Goal: Task Accomplishment & Management: Manage account settings

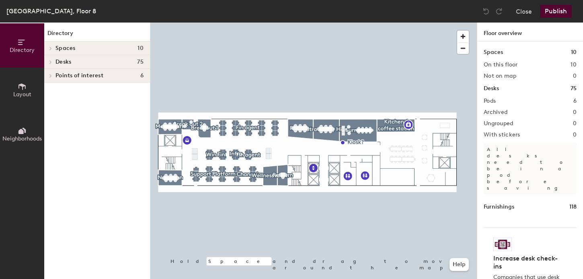
click at [17, 92] on span "Layout" at bounding box center [22, 94] width 18 height 7
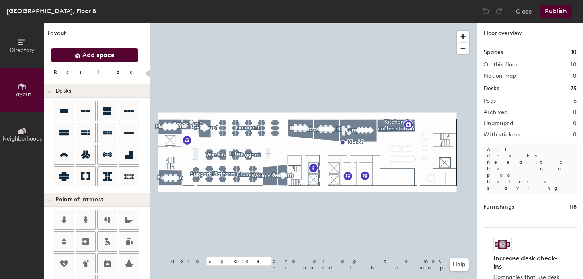
click at [91, 54] on span "Add space" at bounding box center [98, 55] width 32 height 8
click at [87, 54] on span "Add space" at bounding box center [98, 55] width 32 height 8
click at [85, 60] on button "Add space" at bounding box center [95, 55] width 88 height 14
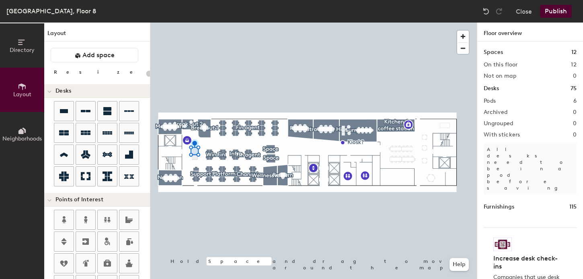
click at [194, 23] on div at bounding box center [313, 23] width 327 height 0
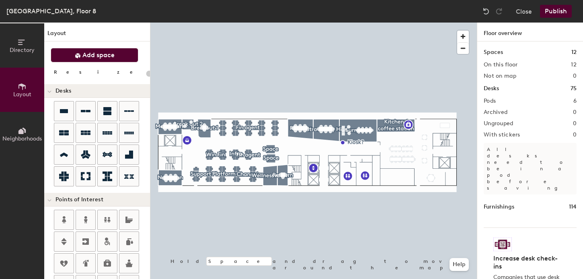
click at [104, 55] on span "Add space" at bounding box center [98, 55] width 32 height 8
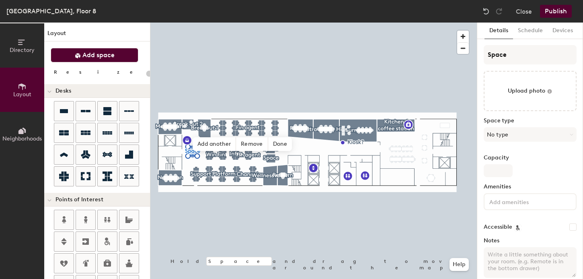
click at [92, 52] on span "Add space" at bounding box center [98, 55] width 32 height 8
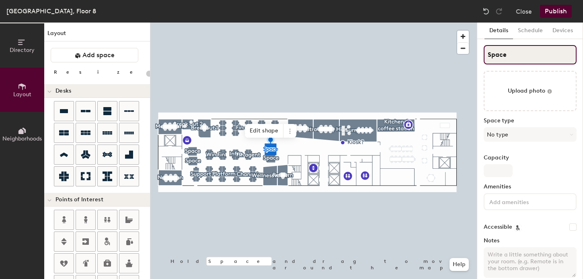
click at [508, 56] on input "Space" at bounding box center [530, 54] width 93 height 19
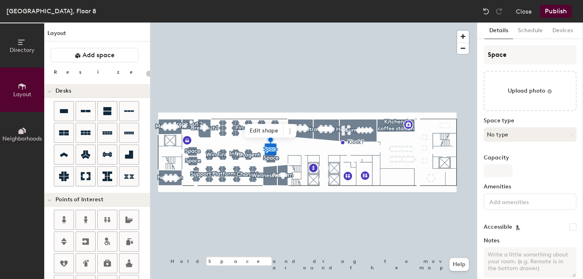
click at [510, 127] on button "No type" at bounding box center [530, 134] width 93 height 14
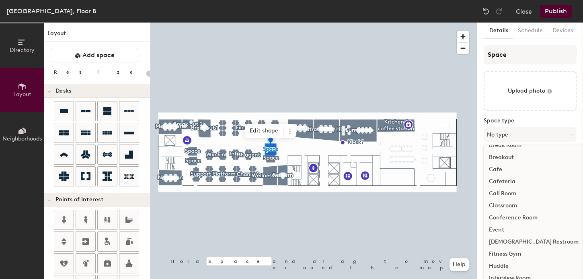
scroll to position [10, 0]
click at [507, 192] on div "Call Room" at bounding box center [533, 193] width 99 height 12
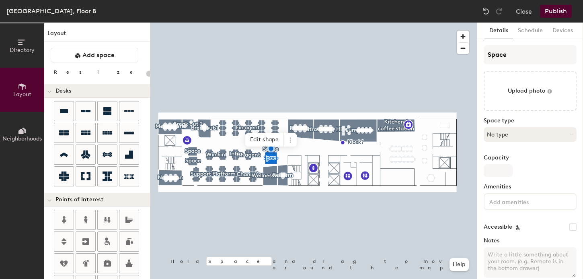
click at [488, 135] on button "No type" at bounding box center [530, 134] width 93 height 14
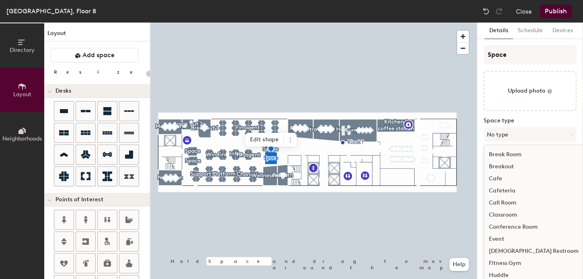
click at [499, 203] on div "Call Room" at bounding box center [533, 203] width 99 height 12
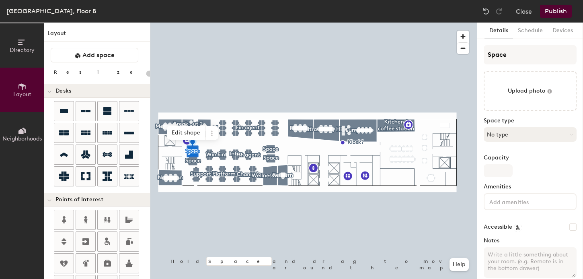
click at [501, 134] on button "No type" at bounding box center [530, 134] width 93 height 14
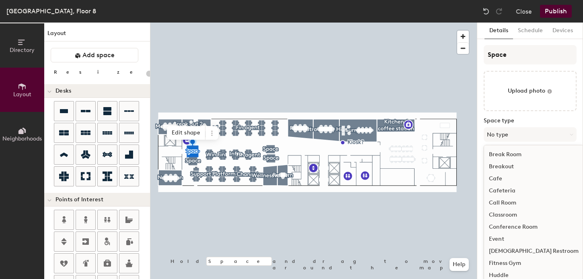
click at [501, 205] on div "Call Room" at bounding box center [533, 203] width 99 height 12
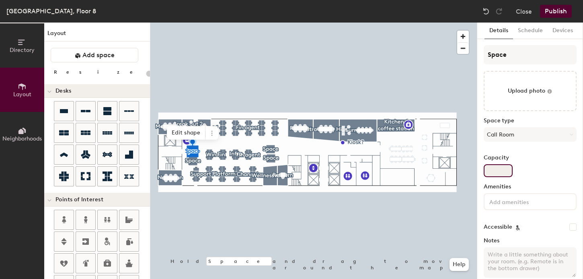
click at [497, 175] on input "Capacity" at bounding box center [498, 170] width 29 height 13
type input "20"
type input "1"
type input "20"
type input "1"
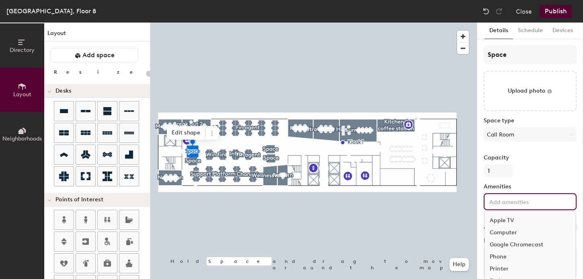
click at [501, 204] on input at bounding box center [524, 201] width 72 height 10
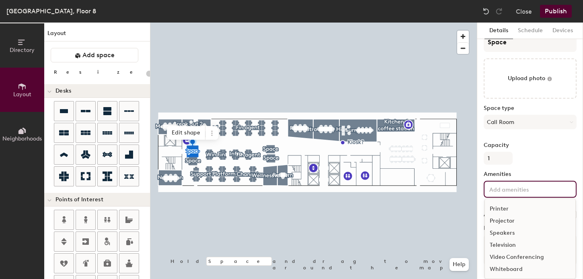
scroll to position [0, 0]
click at [539, 163] on div "Capacity 1" at bounding box center [530, 153] width 93 height 23
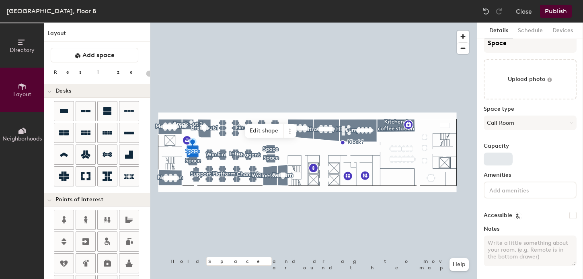
type input "20"
click at [509, 163] on input "Capacity" at bounding box center [498, 158] width 29 height 13
type input "1"
type input "20"
type input "1"
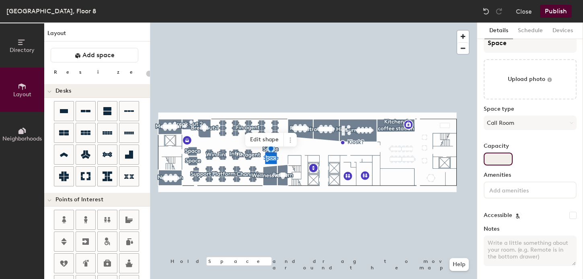
click at [492, 161] on input "Capacity" at bounding box center [498, 158] width 29 height 13
type input "20"
type input "1"
type input "20"
type input "1"
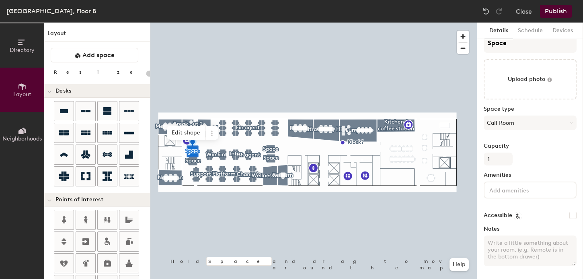
click at [191, 23] on div at bounding box center [313, 23] width 327 height 0
click at [505, 123] on button "No type" at bounding box center [530, 122] width 93 height 14
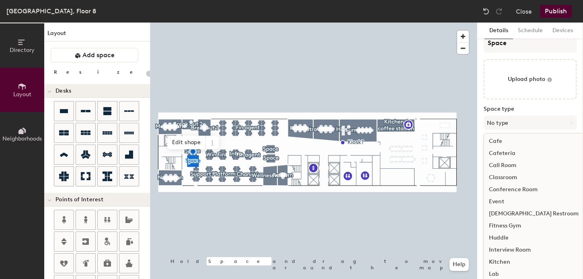
scroll to position [37, 0]
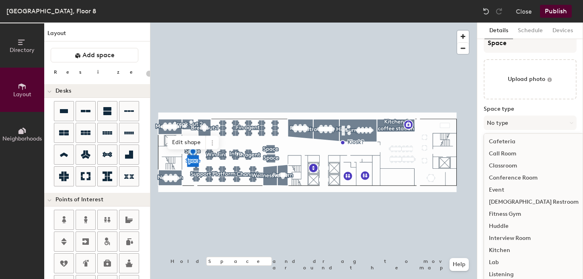
click at [507, 151] on div "Call Room" at bounding box center [533, 154] width 99 height 12
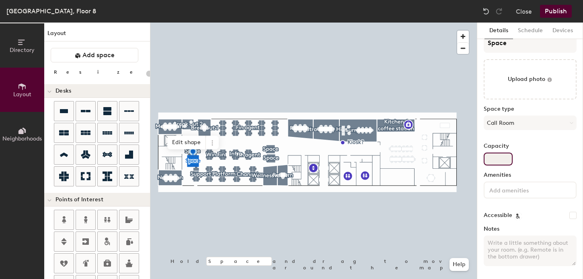
click at [491, 159] on input "Capacity" at bounding box center [498, 158] width 29 height 13
type input "20"
type input "1"
type input "20"
type input "1"
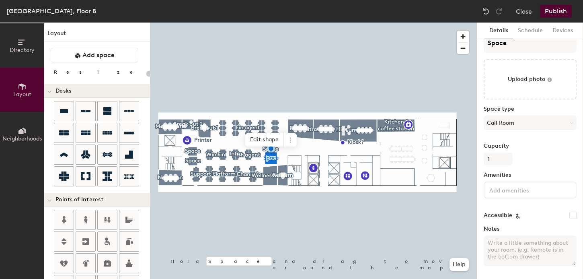
click at [190, 23] on div at bounding box center [313, 23] width 327 height 0
click at [559, 9] on button "Publish" at bounding box center [556, 11] width 32 height 13
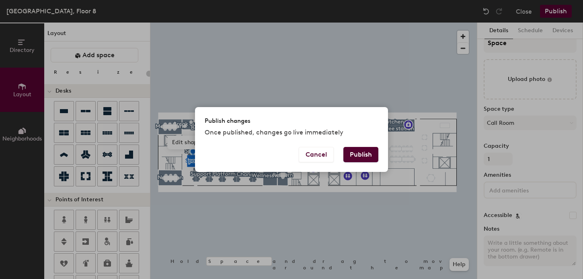
click at [367, 154] on button "Publish" at bounding box center [361, 154] width 35 height 15
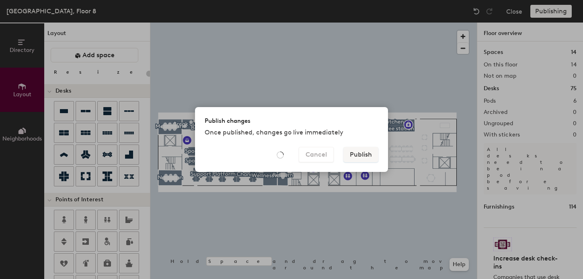
type input "20"
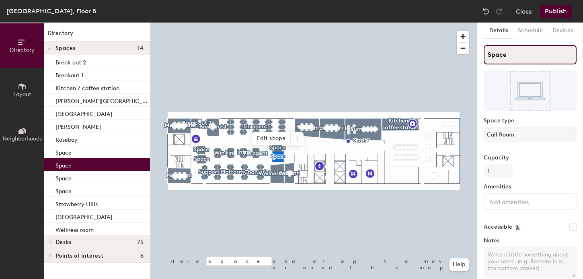
click at [494, 58] on input "Space" at bounding box center [530, 54] width 93 height 19
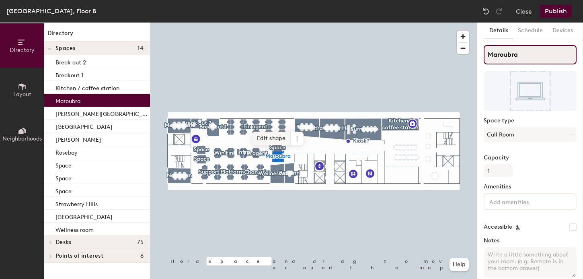
type input "Maroubra"
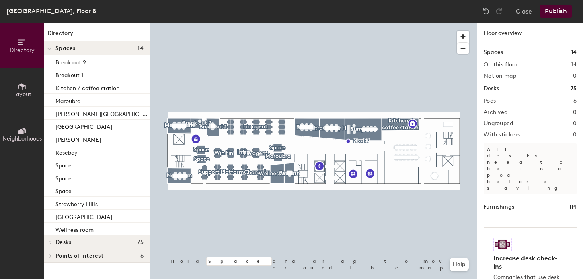
click at [278, 23] on div at bounding box center [313, 23] width 327 height 0
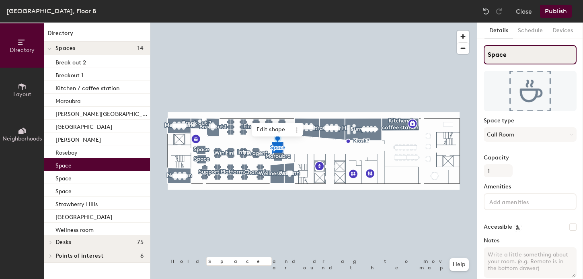
click at [517, 52] on input "Space" at bounding box center [530, 54] width 93 height 19
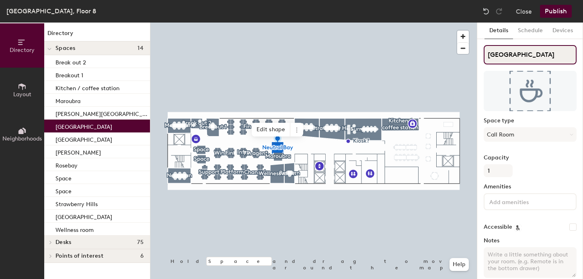
type input "Neutral Bay"
click at [299, 23] on div at bounding box center [313, 23] width 327 height 0
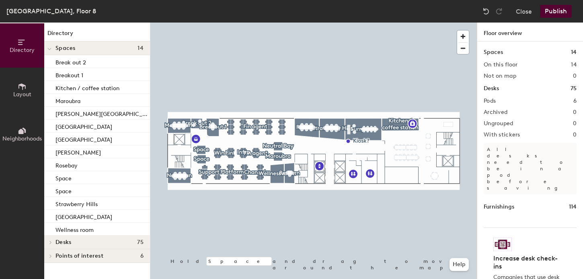
click at [200, 23] on div at bounding box center [313, 23] width 327 height 0
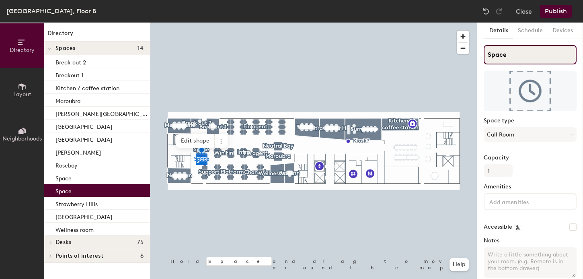
click at [508, 51] on input "Space" at bounding box center [530, 54] width 93 height 19
click at [498, 58] on input "Space" at bounding box center [530, 54] width 93 height 19
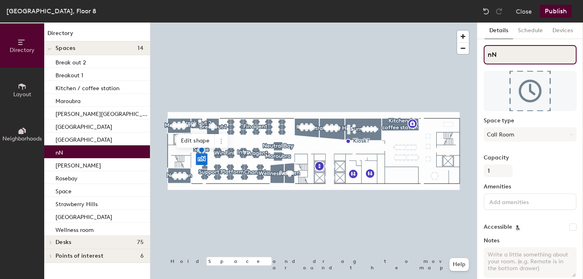
click at [487, 55] on input "nN" at bounding box center [530, 54] width 93 height 19
click at [500, 56] on input "N" at bounding box center [530, 54] width 93 height 19
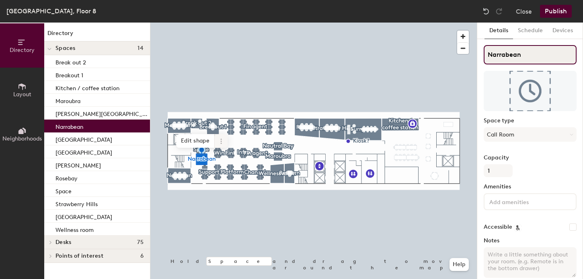
type input "Narrabean"
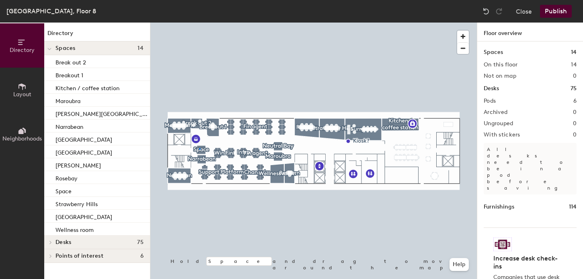
click at [199, 23] on div at bounding box center [313, 23] width 327 height 0
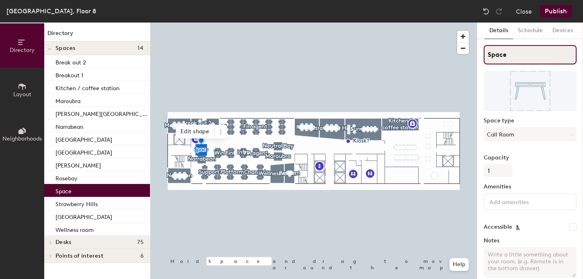
click at [504, 53] on input "Space" at bounding box center [530, 54] width 93 height 19
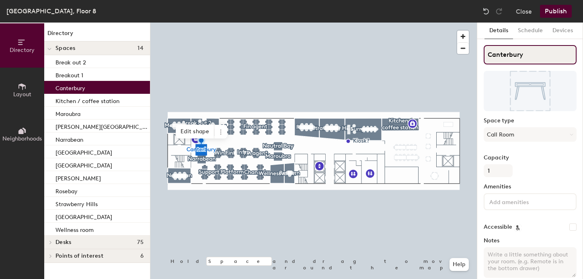
type input "Canterbury"
click at [559, 9] on button "Publish" at bounding box center [556, 11] width 32 height 13
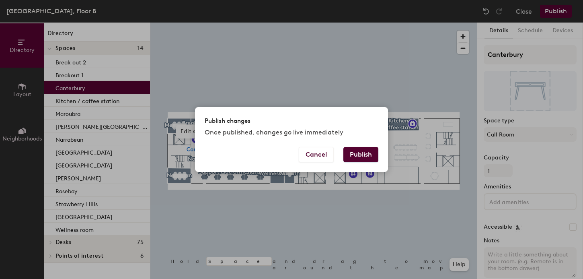
click at [360, 157] on button "Publish" at bounding box center [361, 154] width 35 height 15
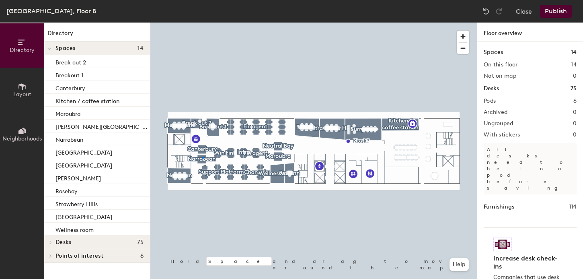
click at [202, 23] on div at bounding box center [313, 23] width 327 height 0
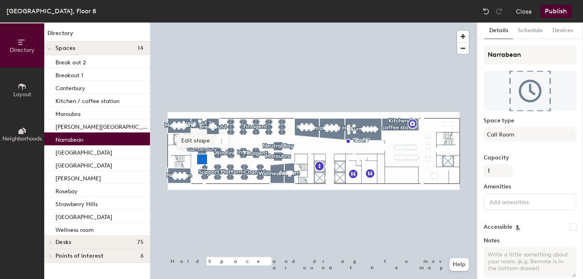
click at [237, 23] on div at bounding box center [313, 23] width 327 height 0
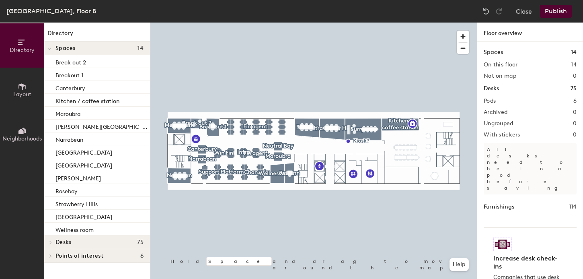
click at [564, 12] on button "Publish" at bounding box center [556, 11] width 32 height 13
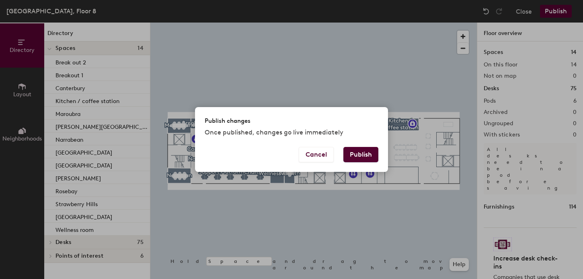
click at [357, 156] on button "Publish" at bounding box center [361, 154] width 35 height 15
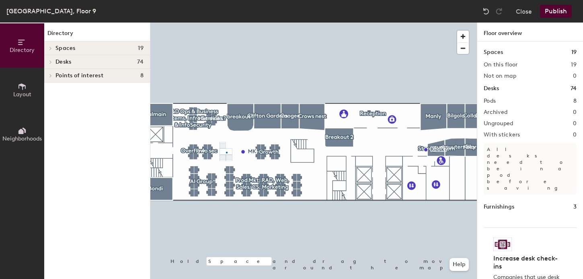
click at [226, 23] on div at bounding box center [313, 23] width 327 height 0
click at [229, 23] on div at bounding box center [313, 23] width 327 height 0
click at [26, 89] on icon at bounding box center [22, 86] width 9 height 9
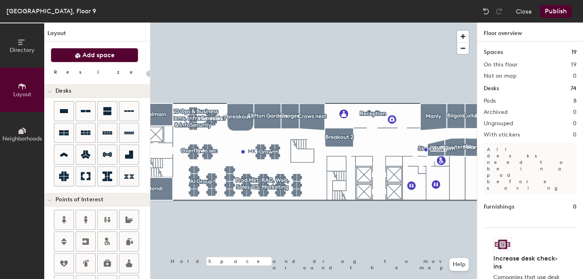
click at [97, 54] on span "Add space" at bounding box center [98, 55] width 32 height 8
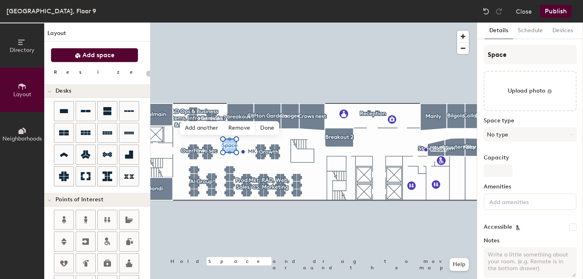
click at [92, 60] on button "Add space" at bounding box center [95, 55] width 88 height 14
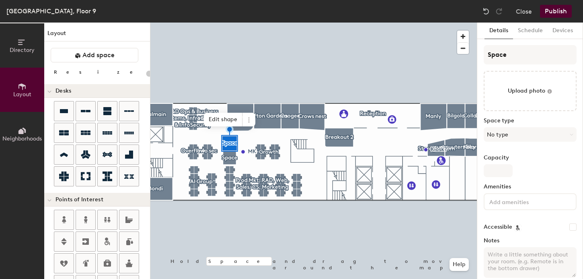
type input "20"
click at [497, 56] on input "Space" at bounding box center [530, 54] width 93 height 19
type input "B"
type input "20"
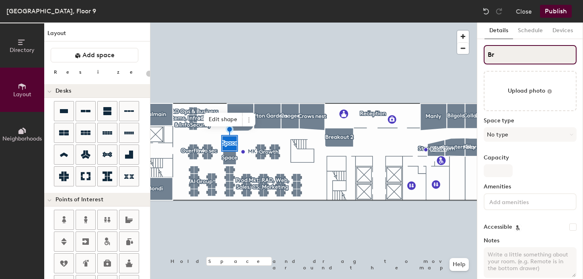
type input "Bro"
type input "20"
type input "Brote"
type input "20"
type input "Bro"
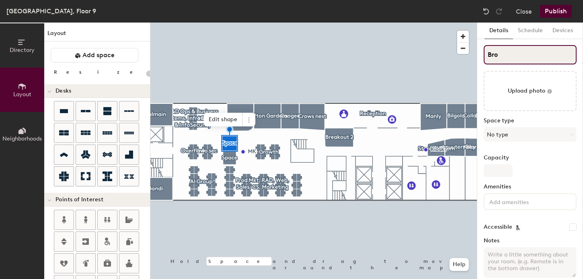
type input "20"
type input "Bronte"
type input "20"
type input "Bronte"
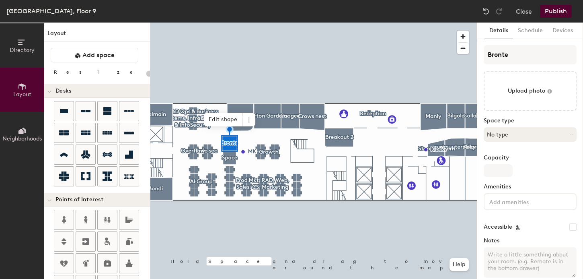
click at [497, 136] on button "No type" at bounding box center [530, 134] width 93 height 14
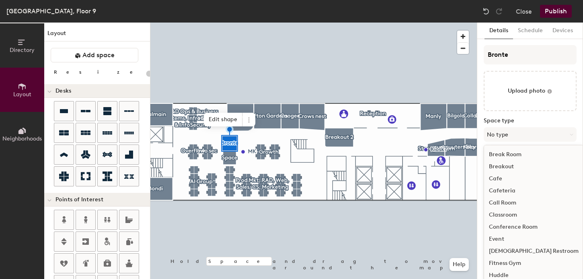
click at [502, 202] on div "Call Room" at bounding box center [533, 203] width 99 height 12
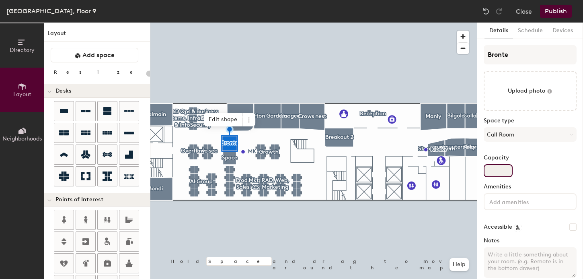
click at [492, 169] on input "Capacity" at bounding box center [498, 170] width 29 height 13
type input "20"
type input "1"
type input "20"
type input "1"
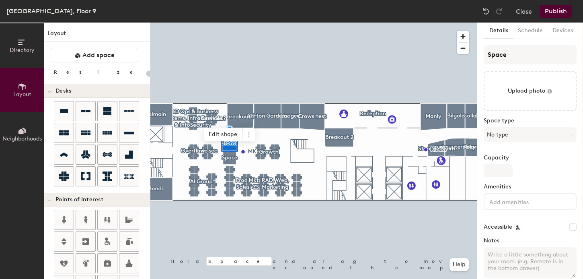
type input "20"
click at [501, 136] on button "No type" at bounding box center [530, 134] width 93 height 14
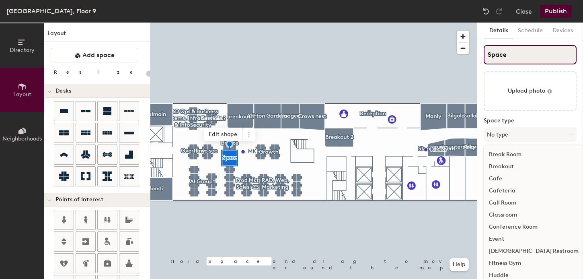
click at [499, 54] on input "Space" at bounding box center [530, 54] width 93 height 19
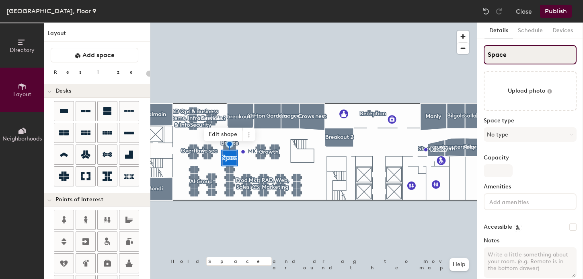
click at [499, 54] on input "Space" at bounding box center [530, 54] width 93 height 19
type input "M"
type input "20"
type input "Mo"
type input "20"
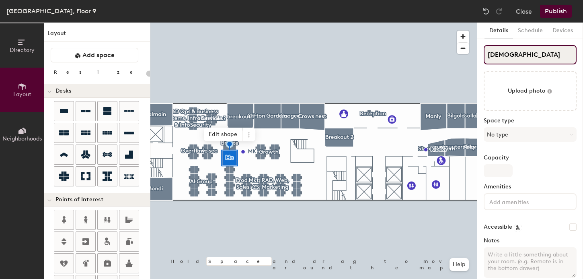
type input "Mosma"
type input "20"
type input "Mosman"
type input "20"
type input "Mosman"
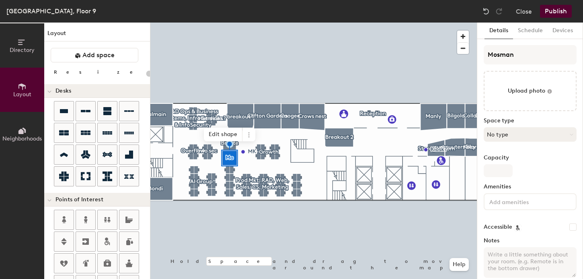
click at [499, 140] on button "No type" at bounding box center [530, 134] width 93 height 14
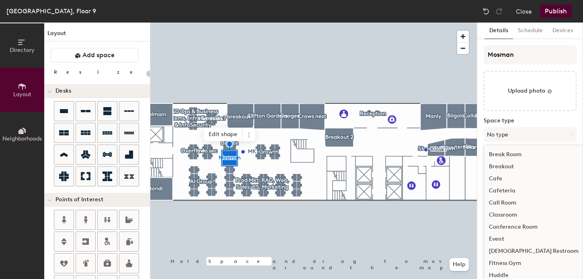
click at [504, 202] on div "Call Room" at bounding box center [533, 203] width 99 height 12
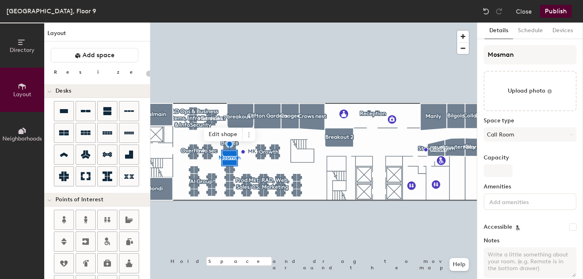
type input "20"
click at [497, 169] on input "Capacity" at bounding box center [498, 170] width 29 height 13
type input "1"
type input "20"
type input "1"
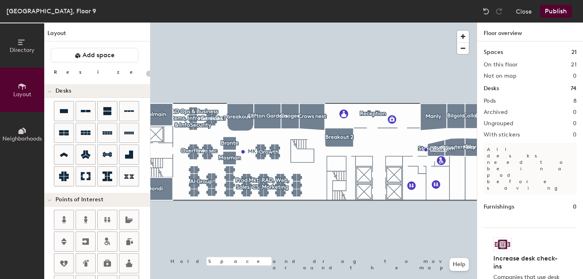
click at [550, 16] on button "Publish" at bounding box center [556, 11] width 32 height 13
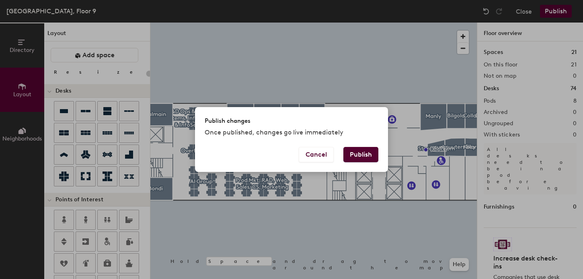
click at [367, 154] on button "Publish" at bounding box center [361, 154] width 35 height 15
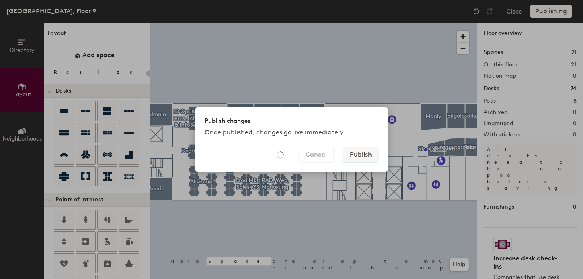
type input "20"
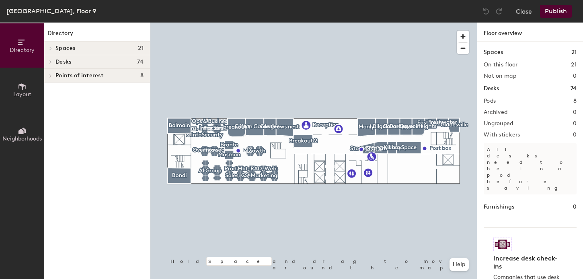
click at [227, 23] on div at bounding box center [313, 23] width 327 height 0
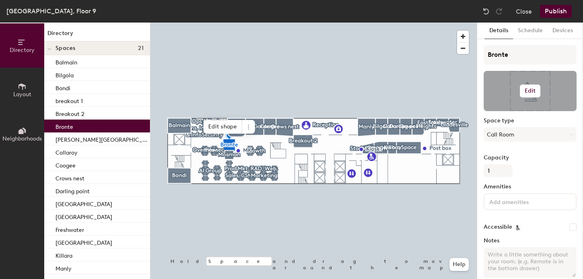
click at [540, 87] on button "Edit" at bounding box center [530, 90] width 21 height 13
click at [506, 112] on input "file" at bounding box center [537, 114] width 92 height 12
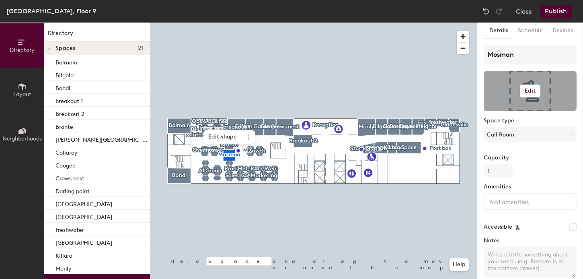
click at [535, 87] on button "Edit" at bounding box center [530, 90] width 21 height 13
click at [513, 110] on input "file" at bounding box center [537, 114] width 92 height 12
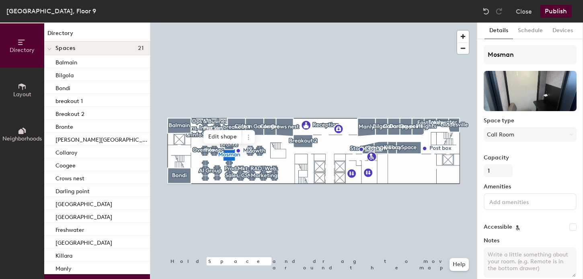
click at [563, 11] on button "Publish" at bounding box center [556, 11] width 32 height 13
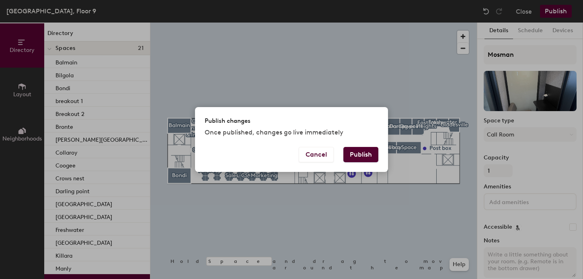
click at [355, 160] on button "Publish" at bounding box center [361, 154] width 35 height 15
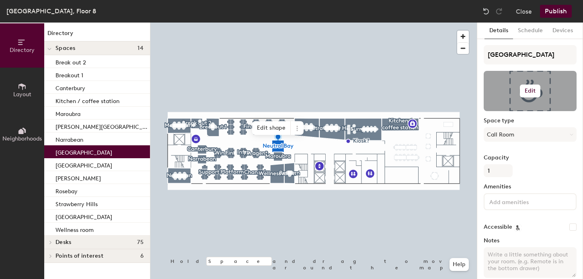
click at [524, 91] on button "Edit" at bounding box center [530, 90] width 21 height 13
click at [502, 112] on input "file" at bounding box center [537, 114] width 92 height 12
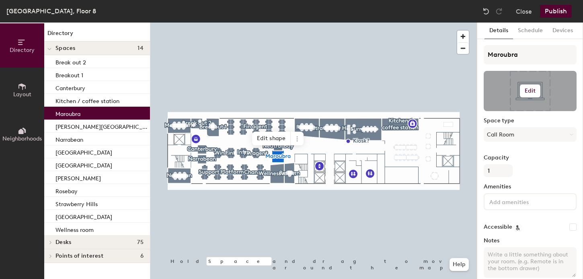
click at [520, 86] on button "Edit" at bounding box center [530, 90] width 21 height 13
click at [503, 113] on input "file" at bounding box center [537, 114] width 92 height 12
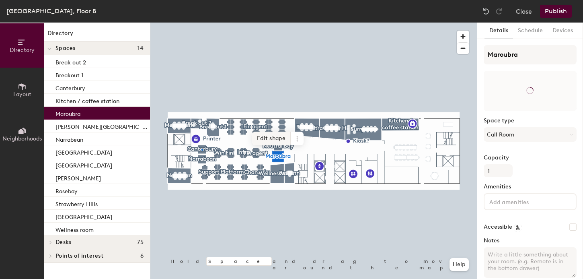
click at [202, 23] on div at bounding box center [313, 23] width 327 height 0
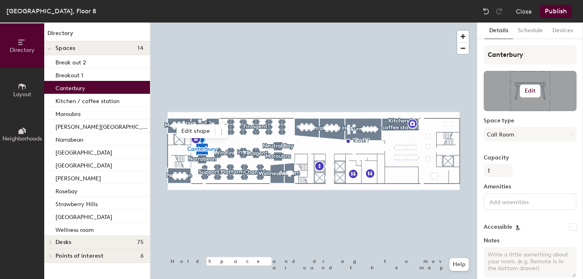
click at [521, 90] on button "Edit" at bounding box center [530, 90] width 21 height 13
click at [509, 108] on input "file" at bounding box center [537, 114] width 92 height 12
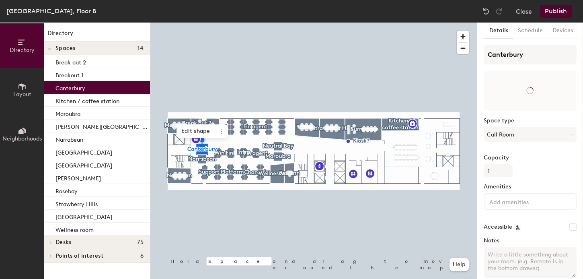
click at [200, 23] on div at bounding box center [313, 23] width 327 height 0
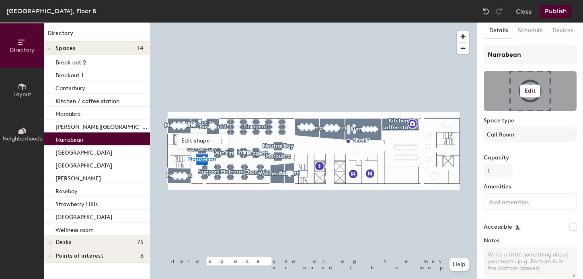
click at [530, 90] on h6 "Edit" at bounding box center [530, 91] width 11 height 6
click at [503, 113] on input "file" at bounding box center [537, 114] width 92 height 12
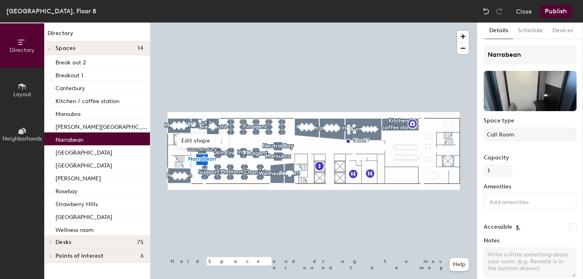
click at [560, 10] on button "Publish" at bounding box center [556, 11] width 32 height 13
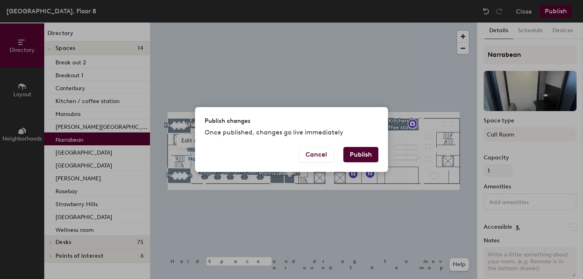
click at [361, 157] on button "Publish" at bounding box center [361, 154] width 35 height 15
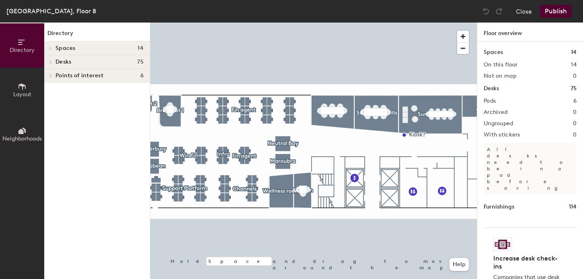
click at [281, 23] on div at bounding box center [313, 23] width 327 height 0
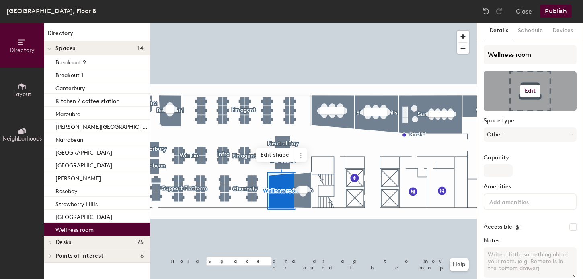
click at [528, 93] on h6 "Edit" at bounding box center [530, 91] width 11 height 6
click at [513, 112] on input "file" at bounding box center [537, 114] width 92 height 12
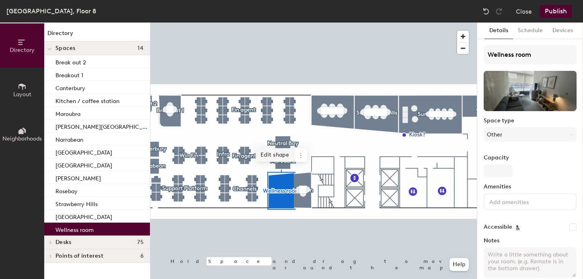
click at [169, 23] on div at bounding box center [313, 23] width 327 height 0
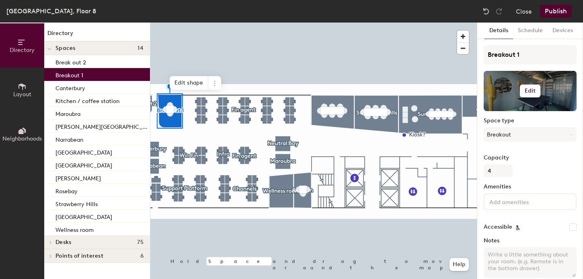
click at [528, 90] on h6 "Edit" at bounding box center [530, 91] width 11 height 6
click at [504, 109] on input "file" at bounding box center [537, 114] width 92 height 12
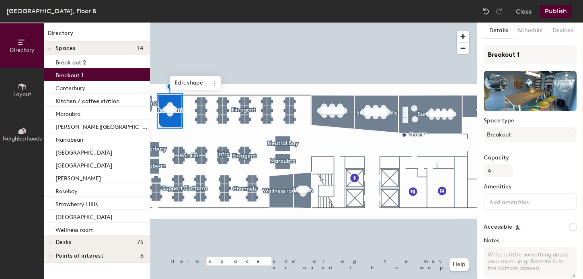
click at [557, 12] on button "Publish" at bounding box center [556, 11] width 32 height 13
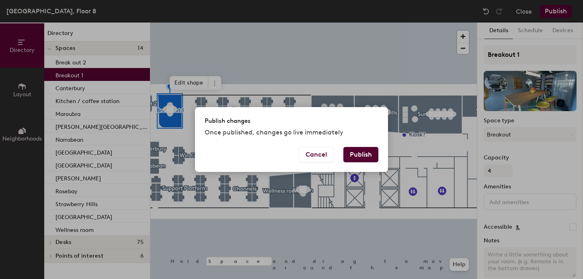
click at [367, 156] on button "Publish" at bounding box center [361, 154] width 35 height 15
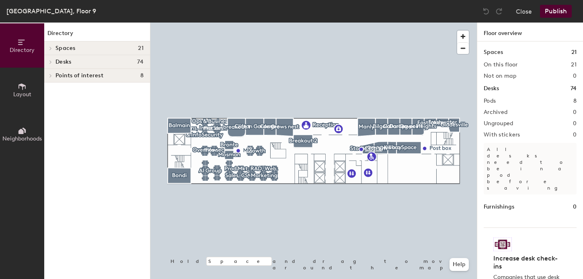
click at [18, 93] on span "Layout" at bounding box center [22, 94] width 18 height 7
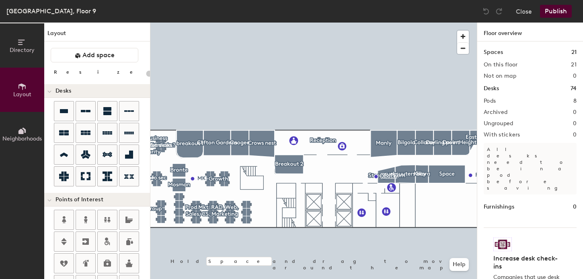
click at [388, 23] on div at bounding box center [313, 23] width 327 height 0
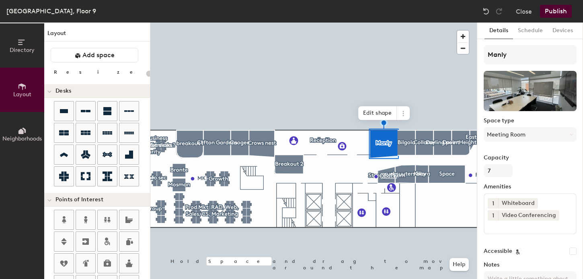
click at [551, 12] on button "Publish" at bounding box center [556, 11] width 32 height 13
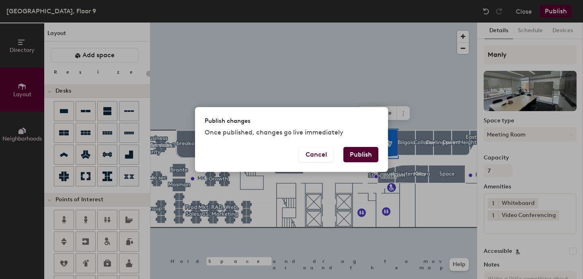
click at [369, 151] on button "Publish" at bounding box center [361, 154] width 35 height 15
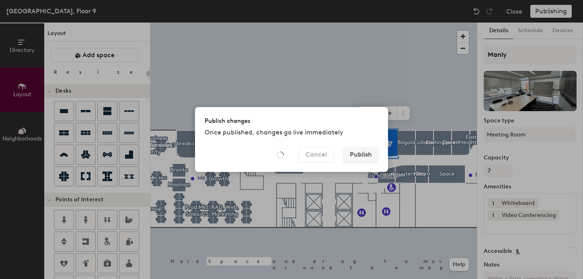
type input "20"
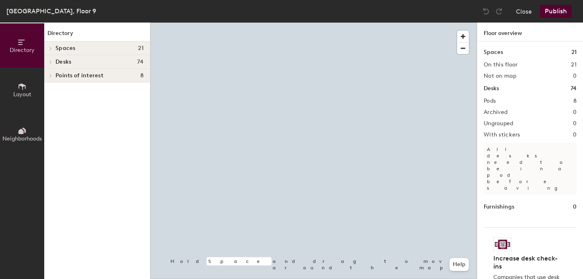
click at [72, 60] on h4 "Desks 74" at bounding box center [100, 62] width 88 height 6
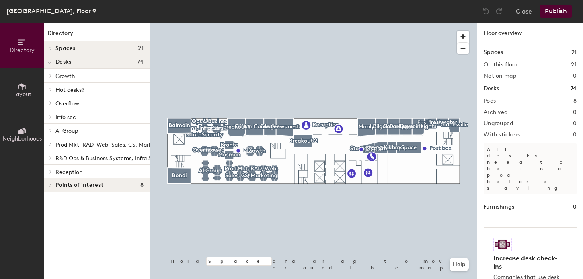
click at [274, 23] on div at bounding box center [313, 23] width 327 height 0
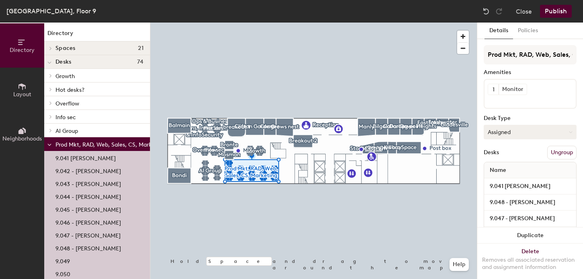
click at [514, 134] on button "Assigned" at bounding box center [530, 132] width 93 height 14
click at [496, 168] on div "Hot" at bounding box center [524, 169] width 80 height 12
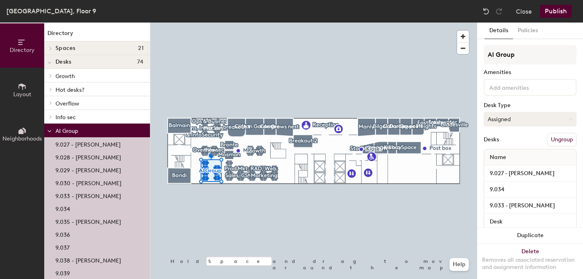
click at [504, 115] on button "Assigned" at bounding box center [530, 119] width 93 height 14
click at [495, 156] on div "Hot" at bounding box center [524, 156] width 80 height 12
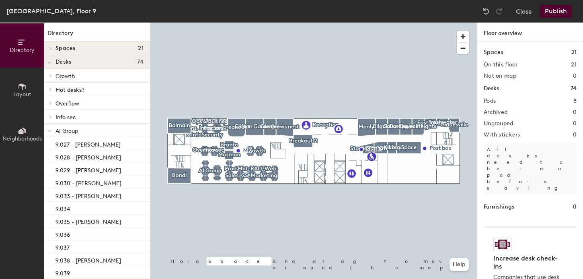
click at [204, 23] on div at bounding box center [313, 23] width 327 height 0
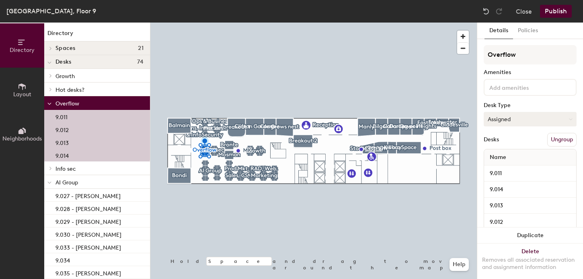
click at [519, 122] on button "Assigned" at bounding box center [530, 119] width 93 height 14
click at [491, 157] on div "Hot" at bounding box center [524, 156] width 80 height 12
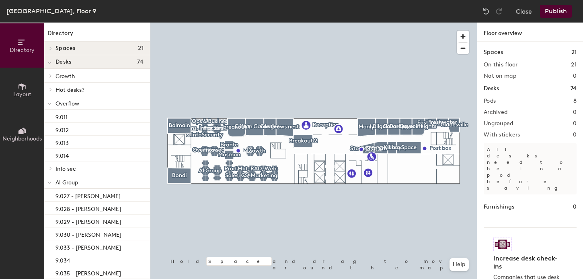
click at [207, 23] on div at bounding box center [313, 23] width 327 height 0
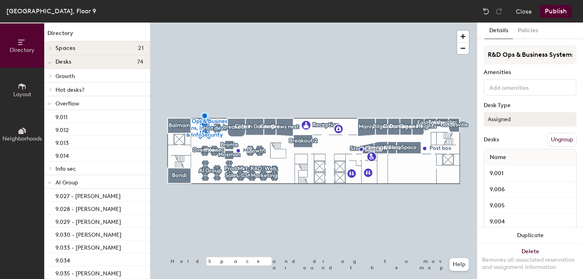
click at [520, 118] on button "Assigned" at bounding box center [530, 119] width 93 height 14
click at [497, 155] on div "Hot" at bounding box center [524, 156] width 80 height 12
click at [554, 13] on button "Publish" at bounding box center [556, 11] width 32 height 13
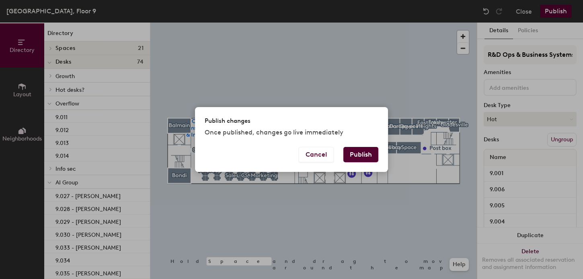
click at [360, 155] on button "Publish" at bounding box center [361, 154] width 35 height 15
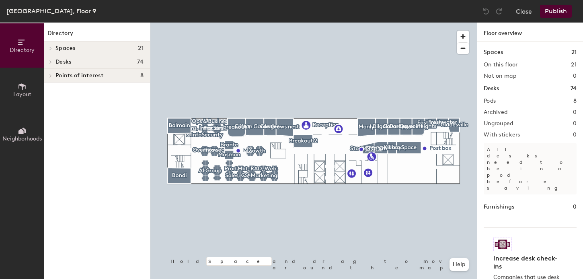
click at [270, 23] on div at bounding box center [313, 23] width 327 height 0
click at [97, 59] on h4 "Desks 74" at bounding box center [100, 62] width 88 height 6
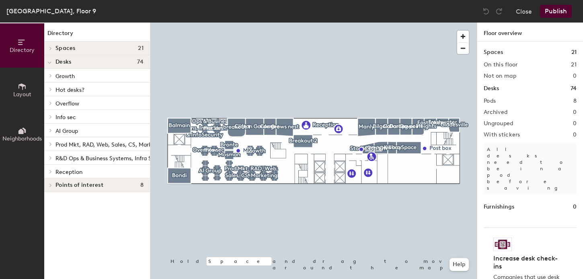
click at [249, 23] on div at bounding box center [313, 23] width 327 height 0
click at [78, 155] on p "R&D Ops & Business Systems, Infra Services & InfoSecurity" at bounding box center [133, 157] width 154 height 10
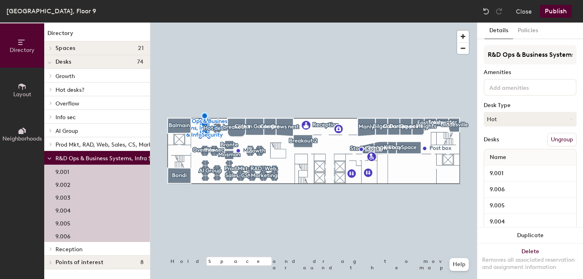
click at [78, 144] on span "Prod Mkt, RAD, Web, Sales, CS, Marketing" at bounding box center [111, 144] width 110 height 7
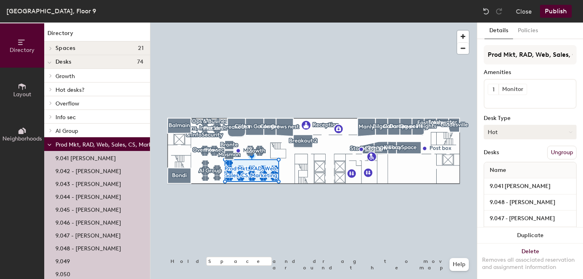
click at [205, 23] on div at bounding box center [313, 23] width 327 height 0
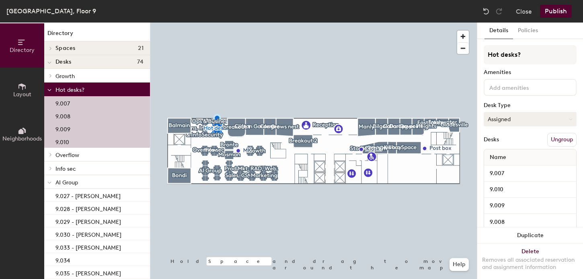
click at [500, 119] on button "Assigned" at bounding box center [530, 119] width 93 height 14
click at [494, 157] on div "Hot" at bounding box center [524, 156] width 80 height 12
click at [258, 23] on div at bounding box center [313, 23] width 327 height 0
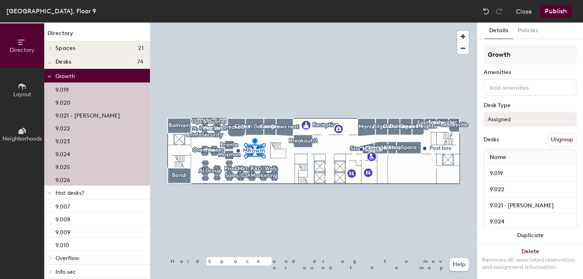
click at [528, 117] on button "Assigned" at bounding box center [530, 119] width 93 height 14
click at [492, 154] on div "Hot" at bounding box center [524, 156] width 80 height 12
click at [273, 23] on div at bounding box center [313, 23] width 327 height 0
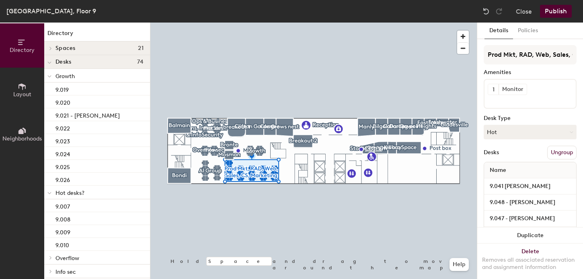
click at [70, 192] on span "Hot desks?" at bounding box center [70, 193] width 29 height 7
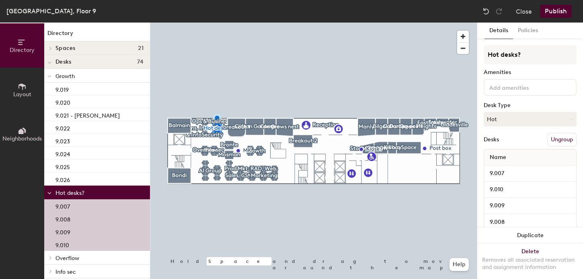
scroll to position [39, 0]
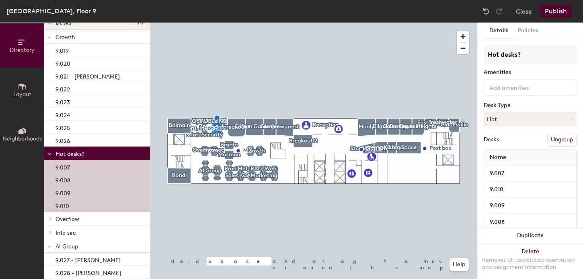
click at [66, 220] on span "Overflow" at bounding box center [68, 219] width 24 height 7
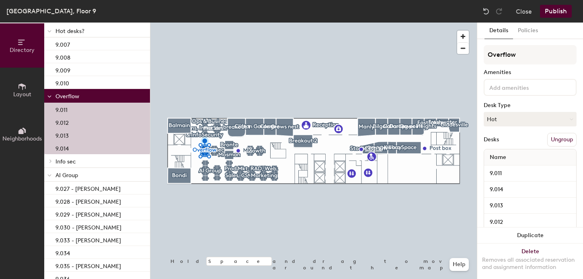
scroll to position [186, 0]
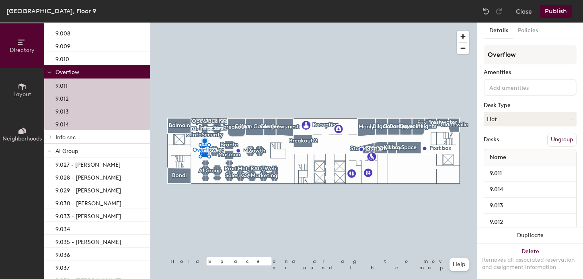
click at [68, 135] on span "Info sec" at bounding box center [66, 137] width 21 height 7
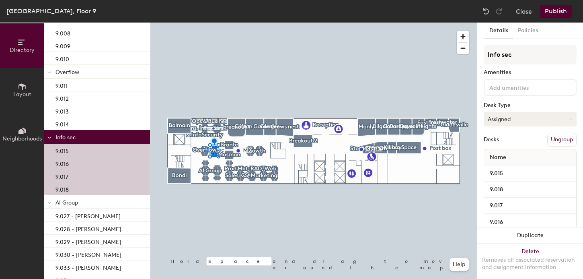
click at [492, 115] on button "Assigned" at bounding box center [530, 119] width 93 height 14
click at [493, 154] on div "Hot" at bounding box center [524, 156] width 80 height 12
click at [62, 202] on span "AI Group" at bounding box center [67, 202] width 23 height 7
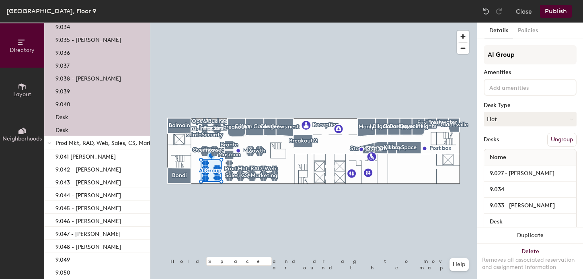
scroll to position [440, 0]
click at [73, 138] on p "Prod Mkt, RAD, Web, Sales, CS, Marketing" at bounding box center [111, 142] width 110 height 10
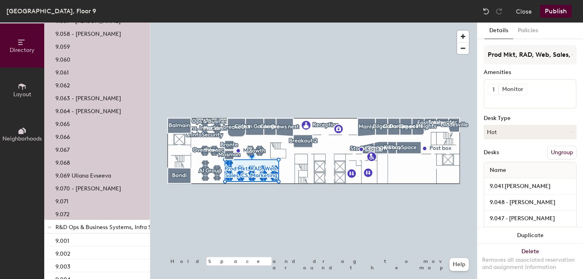
scroll to position [847, 0]
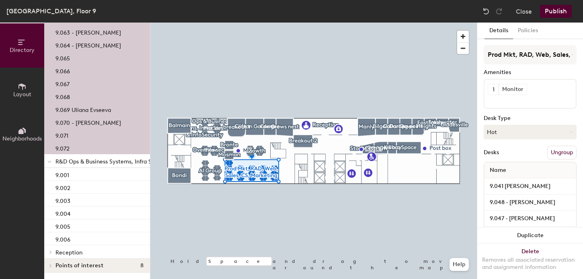
click at [96, 160] on span "R&D Ops & Business Systems, Infra Services & InfoSecurity" at bounding box center [133, 161] width 154 height 7
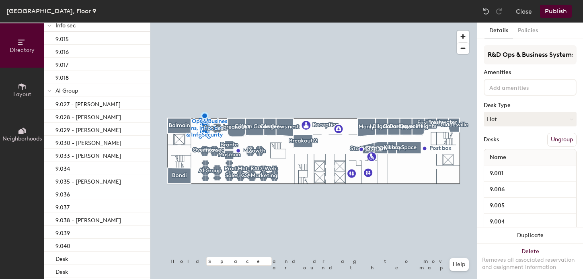
scroll to position [0, 0]
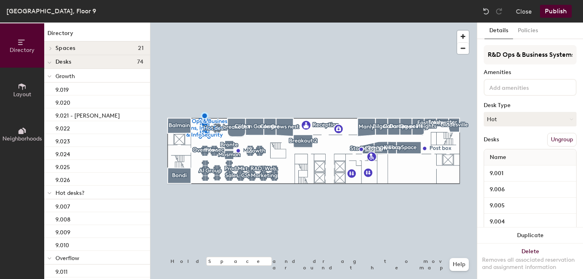
click at [82, 73] on p "Growth" at bounding box center [100, 75] width 88 height 10
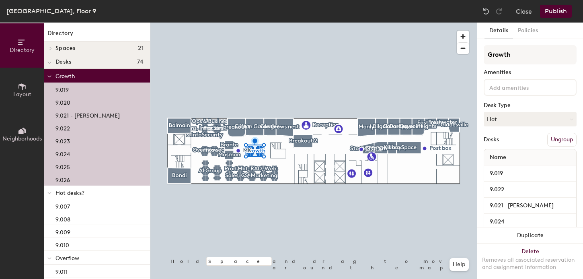
click at [554, 8] on button "Publish" at bounding box center [556, 11] width 32 height 13
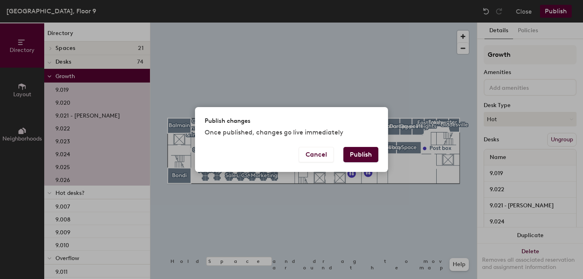
click at [367, 154] on button "Publish" at bounding box center [361, 154] width 35 height 15
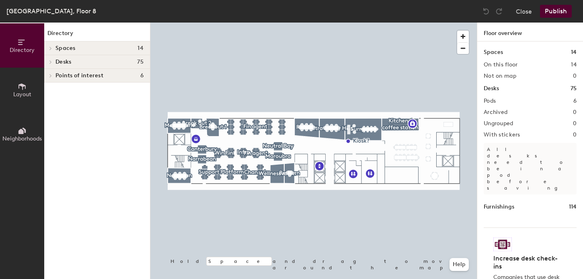
click at [19, 88] on icon at bounding box center [22, 86] width 7 height 6
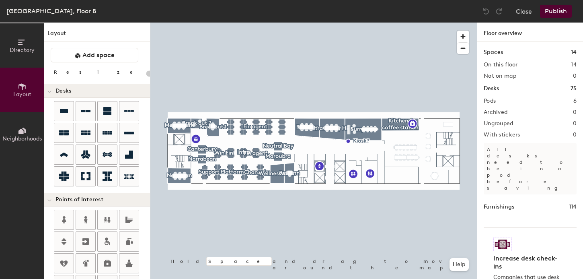
click at [23, 54] on button "Directory" at bounding box center [22, 45] width 44 height 44
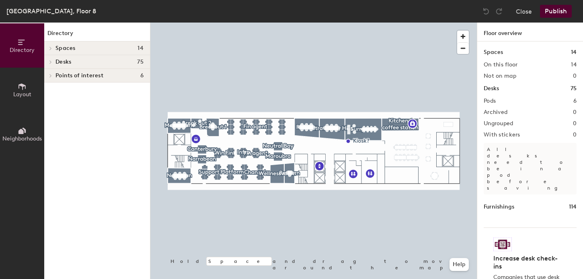
click at [69, 61] on span "Desks" at bounding box center [64, 62] width 16 height 6
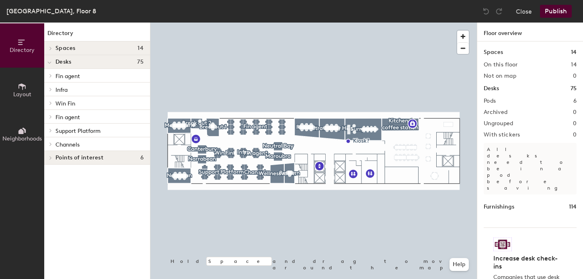
click at [68, 77] on span "Fin agent" at bounding box center [68, 76] width 25 height 7
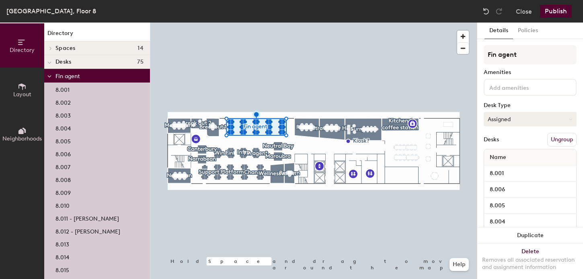
click at [514, 119] on button "Assigned" at bounding box center [530, 119] width 93 height 14
click at [495, 155] on div "Hot" at bounding box center [524, 156] width 80 height 12
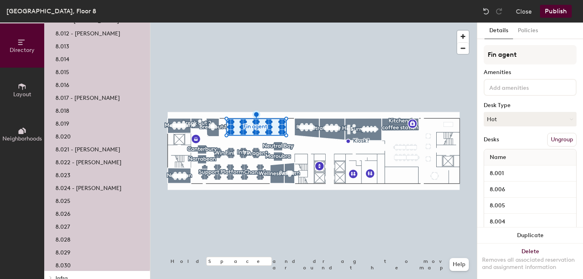
scroll to position [278, 0]
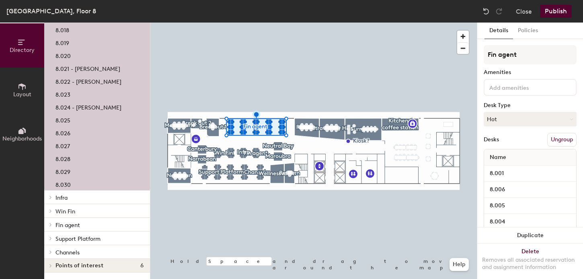
click at [62, 198] on span "Infra" at bounding box center [62, 197] width 12 height 7
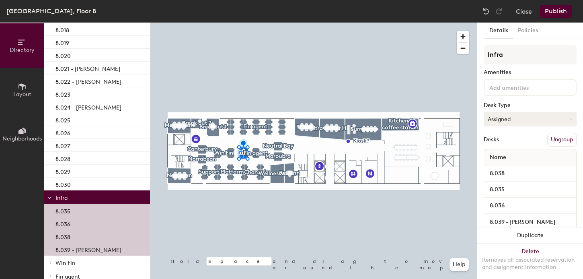
click at [503, 117] on button "Assigned" at bounding box center [530, 119] width 93 height 14
click at [497, 154] on div "Hot" at bounding box center [524, 156] width 80 height 12
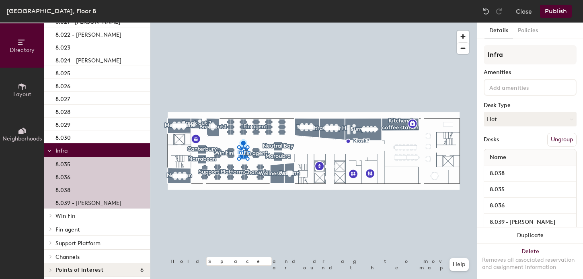
scroll to position [329, 0]
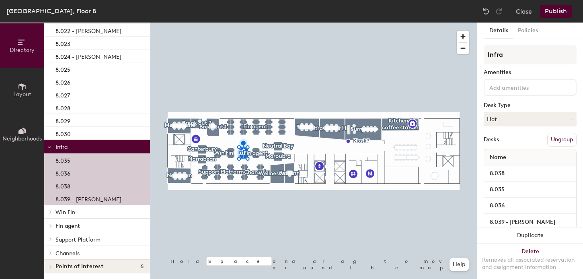
click at [80, 210] on p "Win Fin" at bounding box center [100, 211] width 88 height 10
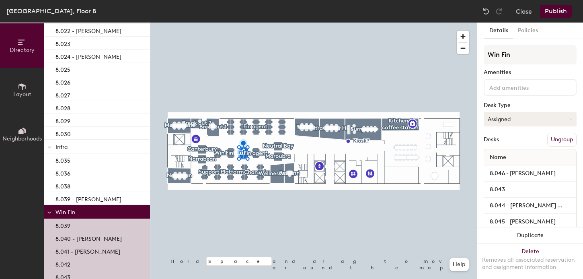
click at [493, 115] on button "Assigned" at bounding box center [530, 119] width 93 height 14
click at [492, 155] on div "Hot" at bounding box center [524, 156] width 80 height 12
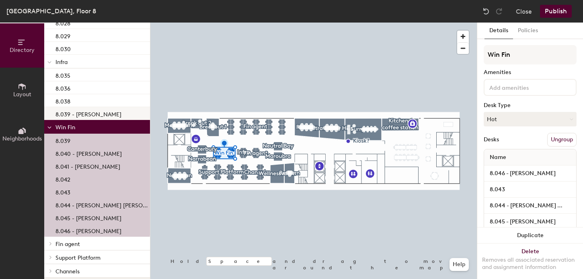
scroll to position [433, 0]
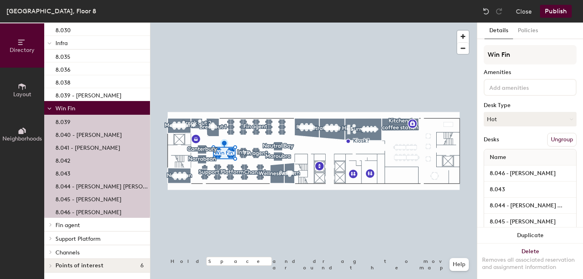
click at [68, 224] on span "Fin agent" at bounding box center [68, 225] width 25 height 7
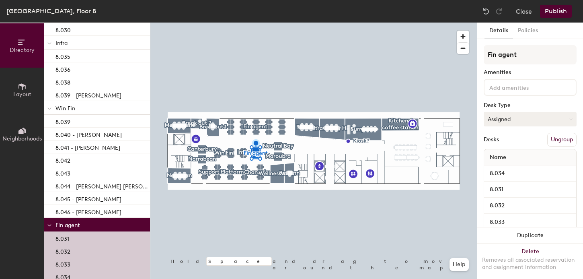
click at [500, 115] on button "Assigned" at bounding box center [530, 119] width 93 height 14
click at [500, 155] on div "Hot" at bounding box center [524, 156] width 80 height 12
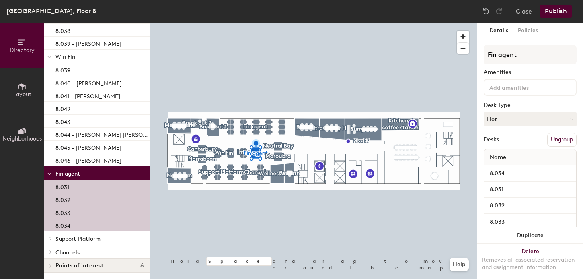
click at [552, 12] on button "Publish" at bounding box center [556, 11] width 32 height 13
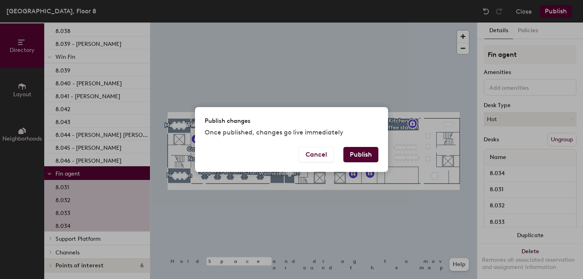
click at [355, 164] on div "Cancel Publish" at bounding box center [291, 159] width 193 height 25
click at [357, 159] on button "Publish" at bounding box center [361, 154] width 35 height 15
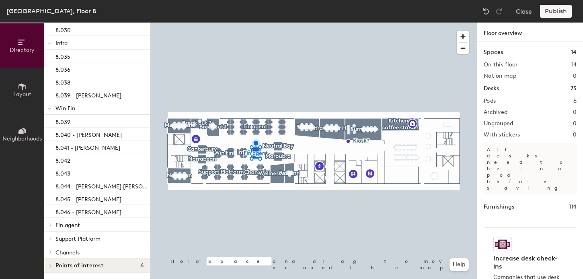
scroll to position [433, 0]
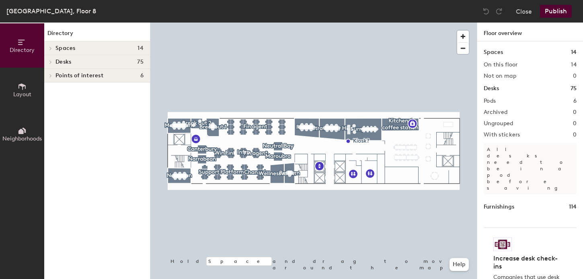
click at [62, 62] on span "Desks" at bounding box center [64, 62] width 16 height 6
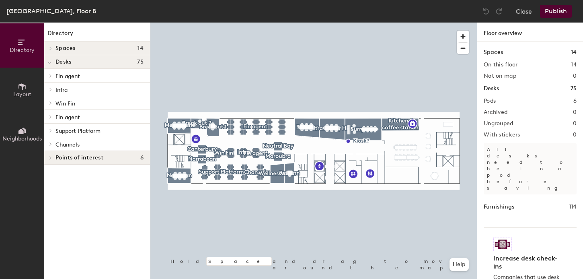
click at [68, 73] on span "Fin agent" at bounding box center [68, 76] width 25 height 7
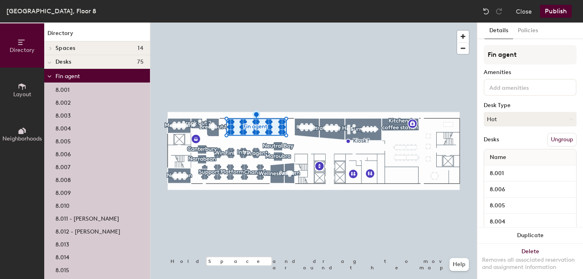
click at [97, 219] on p "8.011 - [PERSON_NAME]" at bounding box center [88, 217] width 64 height 9
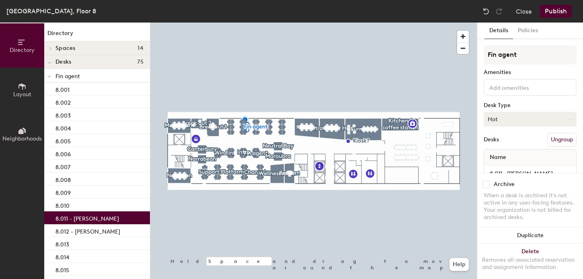
click at [497, 122] on button "Hot" at bounding box center [530, 119] width 93 height 14
click at [497, 143] on div "Assigned" at bounding box center [524, 144] width 80 height 12
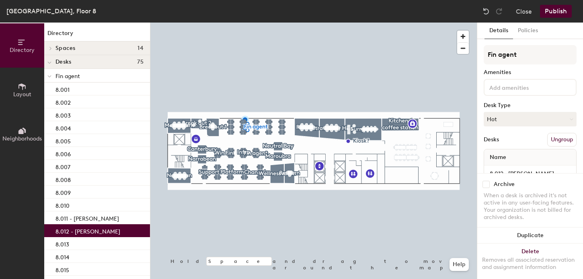
click at [76, 229] on p "8.012 - [PERSON_NAME]" at bounding box center [88, 230] width 65 height 9
click at [492, 117] on button "Hot" at bounding box center [530, 119] width 93 height 14
click at [497, 141] on div "Assigned" at bounding box center [524, 144] width 80 height 12
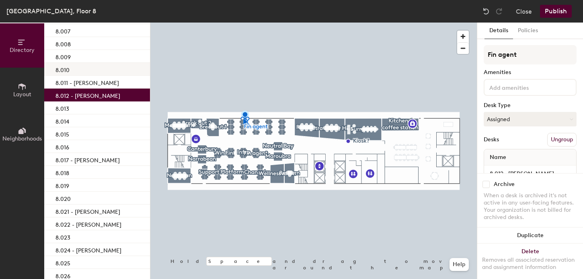
scroll to position [138, 0]
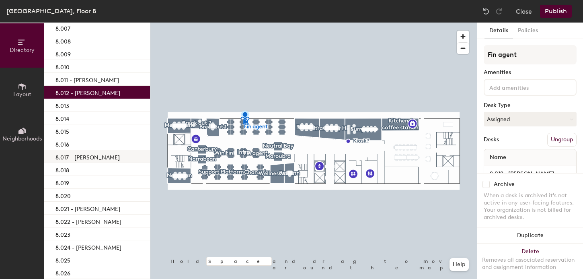
click at [87, 159] on p "8.017 - [PERSON_NAME]" at bounding box center [88, 156] width 64 height 9
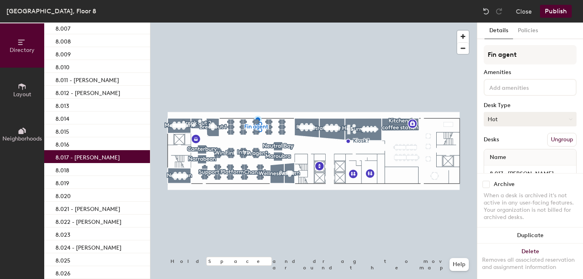
click at [501, 118] on button "Hot" at bounding box center [530, 119] width 93 height 14
click at [501, 141] on div "Assigned" at bounding box center [524, 144] width 80 height 12
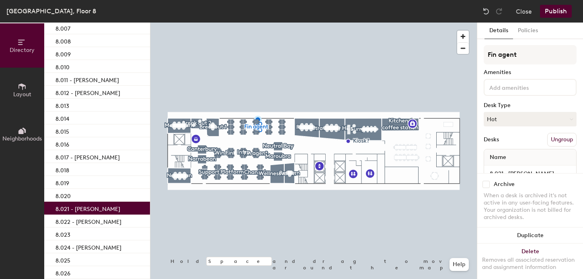
click at [93, 206] on p "8.021 - [PERSON_NAME]" at bounding box center [88, 207] width 65 height 9
click at [517, 121] on button "Hot" at bounding box center [530, 119] width 93 height 14
click at [492, 143] on div "Assigned" at bounding box center [524, 144] width 80 height 12
click at [110, 218] on p "8.022 - [PERSON_NAME]" at bounding box center [89, 220] width 66 height 9
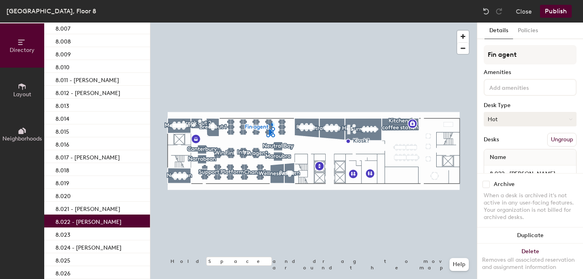
click at [507, 118] on button "Hot" at bounding box center [530, 119] width 93 height 14
click at [498, 144] on div "Assigned" at bounding box center [524, 144] width 80 height 12
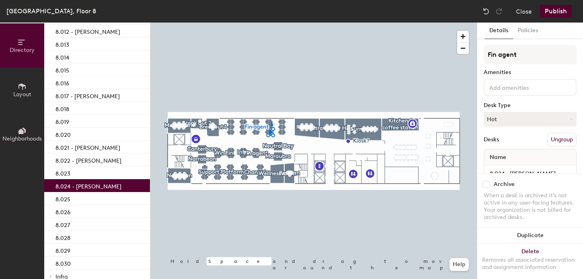
click at [106, 188] on p "8.024 - [PERSON_NAME]" at bounding box center [89, 185] width 66 height 9
click at [532, 118] on button "Hot" at bounding box center [530, 119] width 93 height 14
click at [494, 145] on div "Assigned" at bounding box center [524, 144] width 80 height 12
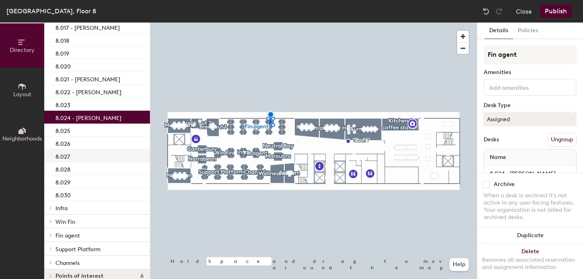
scroll to position [278, 0]
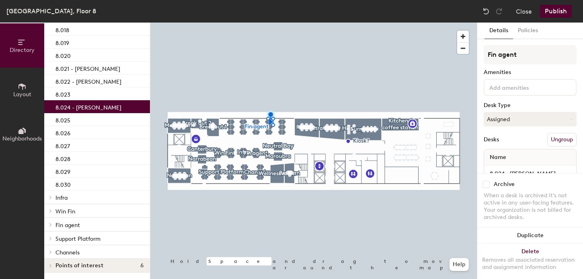
click at [69, 198] on p "Infra" at bounding box center [100, 197] width 88 height 10
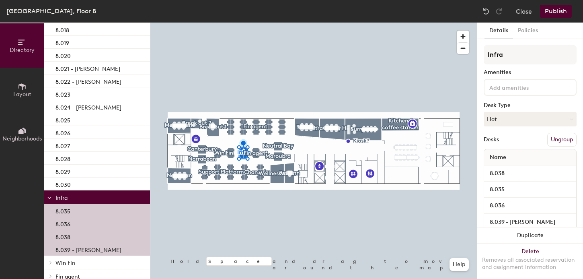
click at [89, 249] on p "8.039 - [PERSON_NAME]" at bounding box center [89, 248] width 66 height 9
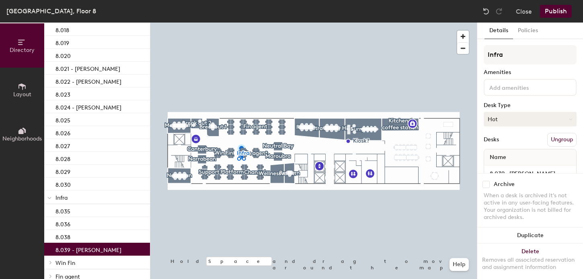
click at [513, 113] on button "Hot" at bounding box center [530, 119] width 93 height 14
click at [494, 146] on div "Assigned" at bounding box center [524, 144] width 80 height 12
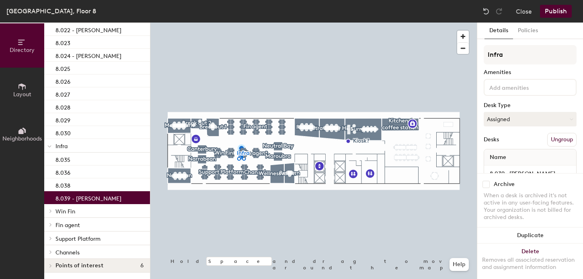
click at [70, 214] on span "Win Fin" at bounding box center [66, 211] width 20 height 7
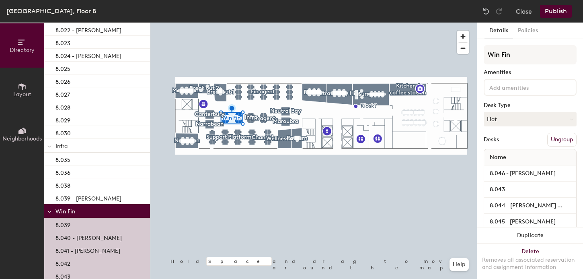
click at [93, 239] on p "8.040 - [PERSON_NAME]" at bounding box center [89, 236] width 66 height 9
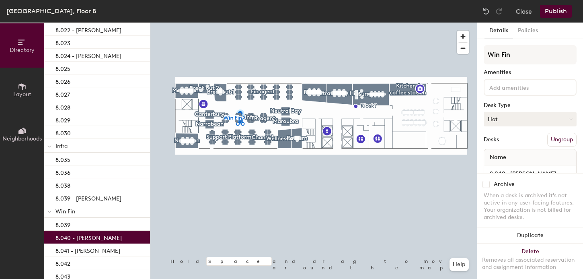
click at [506, 117] on button "Hot" at bounding box center [530, 119] width 93 height 14
click at [499, 144] on div "Assigned" at bounding box center [524, 144] width 80 height 12
click at [77, 250] on p "8.041 - [PERSON_NAME]" at bounding box center [88, 249] width 65 height 9
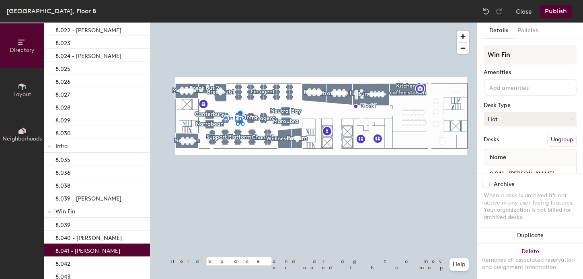
click at [504, 121] on button "Hot" at bounding box center [530, 119] width 93 height 14
click at [493, 143] on div "Assigned" at bounding box center [524, 144] width 80 height 12
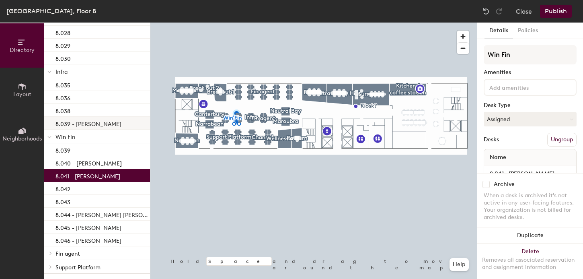
scroll to position [433, 0]
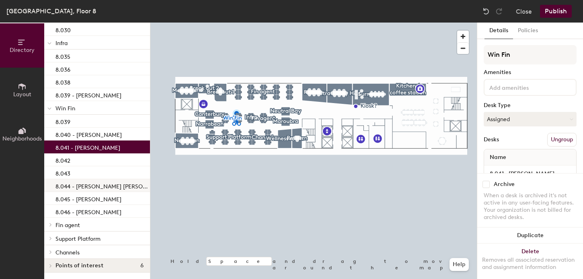
click at [88, 185] on p "8.044 - [PERSON_NAME] [PERSON_NAME]" at bounding box center [102, 185] width 93 height 9
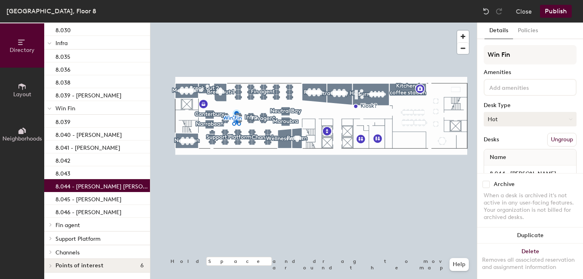
click at [520, 117] on button "Hot" at bounding box center [530, 119] width 93 height 14
click at [501, 142] on div "Assigned" at bounding box center [524, 144] width 80 height 12
click at [94, 196] on p "8.045 - [PERSON_NAME]" at bounding box center [89, 198] width 66 height 9
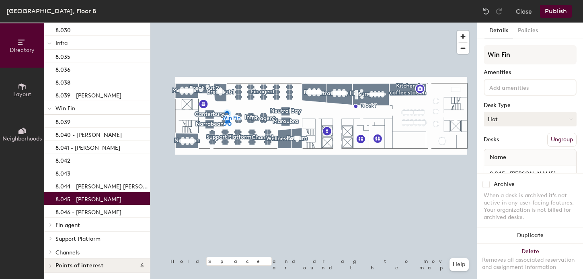
click at [515, 117] on button "Hot" at bounding box center [530, 119] width 93 height 14
click at [499, 144] on div "Assigned" at bounding box center [524, 144] width 80 height 12
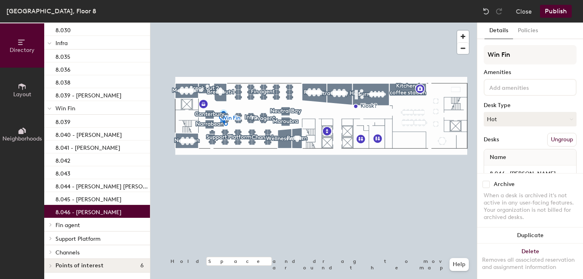
click at [107, 213] on p "8.046 - [PERSON_NAME]" at bounding box center [89, 210] width 66 height 9
click at [506, 121] on button "Hot" at bounding box center [530, 119] width 93 height 14
click at [500, 142] on div "Assigned" at bounding box center [524, 144] width 80 height 12
click at [68, 227] on span "Fin agent" at bounding box center [68, 225] width 25 height 7
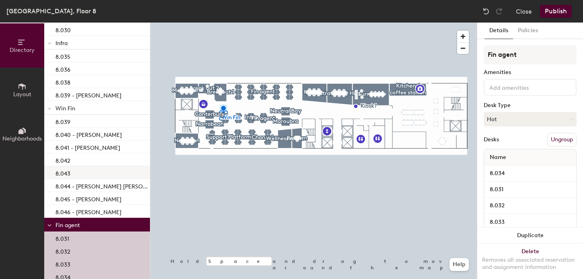
scroll to position [484, 0]
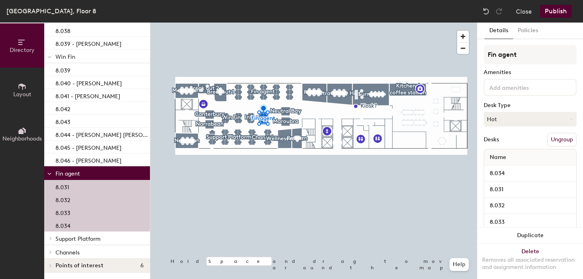
click at [82, 239] on span "Support Platform" at bounding box center [78, 238] width 45 height 7
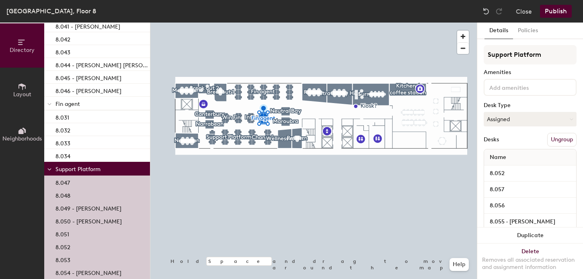
scroll to position [563, 0]
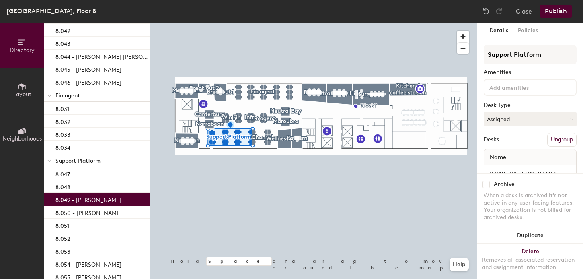
click at [86, 197] on p "8.049 - [PERSON_NAME]" at bounding box center [89, 198] width 66 height 9
click at [508, 123] on button "Assigned" at bounding box center [530, 119] width 93 height 14
click at [502, 145] on div "Assigned" at bounding box center [524, 144] width 80 height 12
click at [105, 208] on p "8.050 - [PERSON_NAME]" at bounding box center [89, 211] width 66 height 9
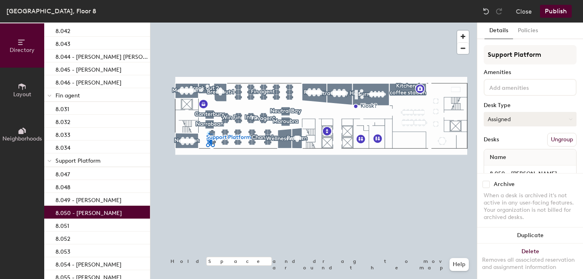
click at [525, 112] on button "Assigned" at bounding box center [530, 119] width 93 height 14
click at [499, 144] on div "Assigned" at bounding box center [524, 144] width 80 height 12
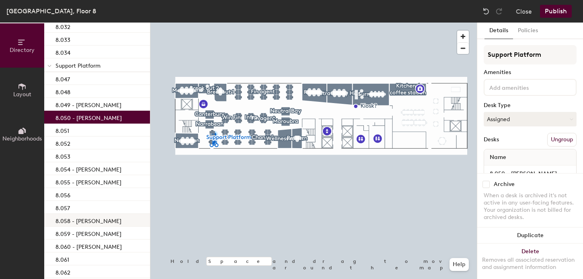
scroll to position [680, 0]
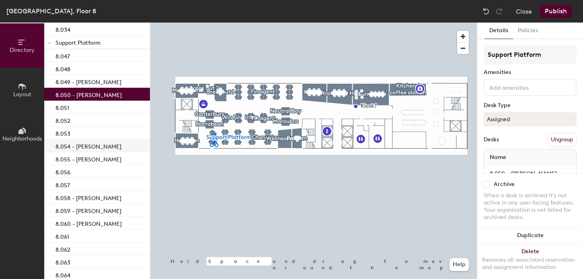
click at [93, 142] on p "8.054 - [PERSON_NAME]" at bounding box center [89, 145] width 66 height 9
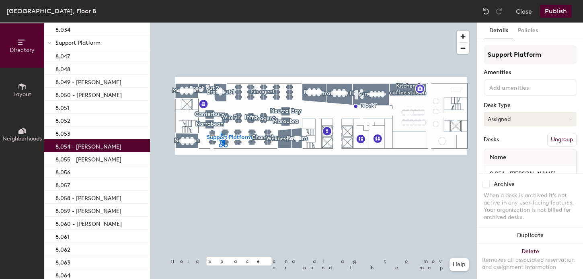
click at [501, 120] on button "Assigned" at bounding box center [530, 119] width 93 height 14
click at [504, 147] on div "Assigned" at bounding box center [524, 144] width 80 height 12
click at [93, 160] on p "8.055 - [PERSON_NAME]" at bounding box center [89, 158] width 66 height 9
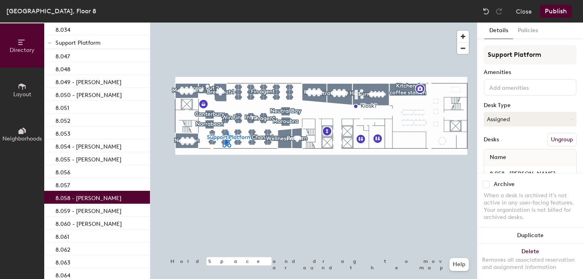
click at [93, 199] on p "8.058 - [PERSON_NAME]" at bounding box center [89, 196] width 66 height 9
click at [94, 210] on p "8.059 - [PERSON_NAME]" at bounding box center [89, 209] width 66 height 9
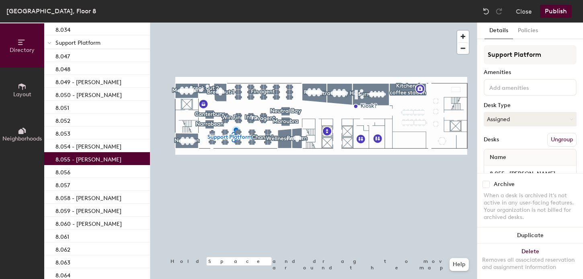
click at [95, 163] on div "8.055 - [PERSON_NAME]" at bounding box center [97, 158] width 106 height 13
click at [95, 141] on p "8.054 - [PERSON_NAME]" at bounding box center [89, 145] width 66 height 9
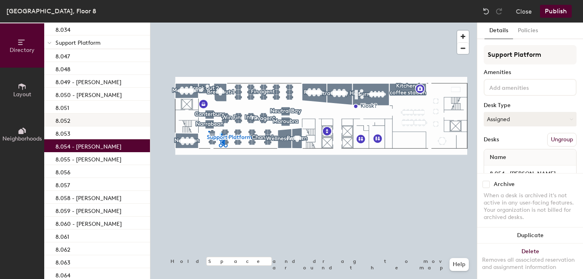
click at [208, 23] on div at bounding box center [313, 23] width 327 height 0
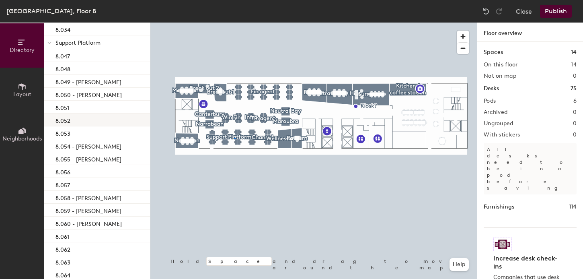
click at [234, 23] on div at bounding box center [313, 23] width 327 height 0
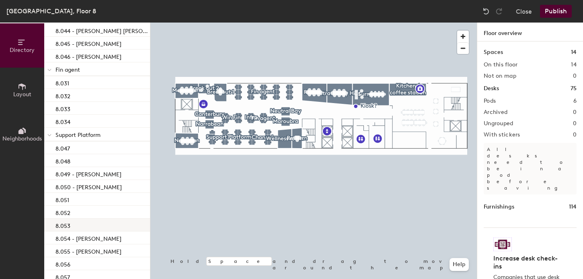
scroll to position [584, 0]
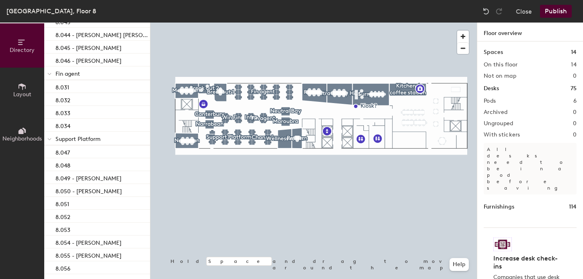
click at [72, 136] on span "Support Platform" at bounding box center [78, 139] width 45 height 7
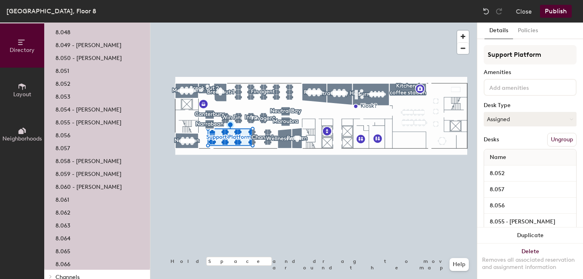
scroll to position [742, 0]
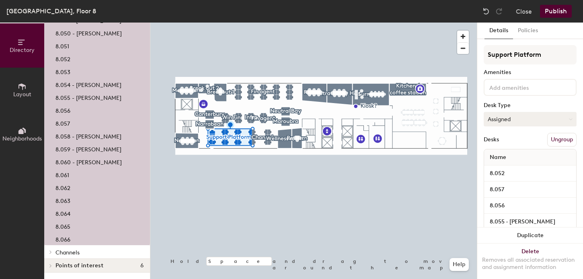
click at [509, 116] on button "Assigned" at bounding box center [530, 119] width 93 height 14
click at [498, 157] on div "Hot" at bounding box center [524, 156] width 80 height 12
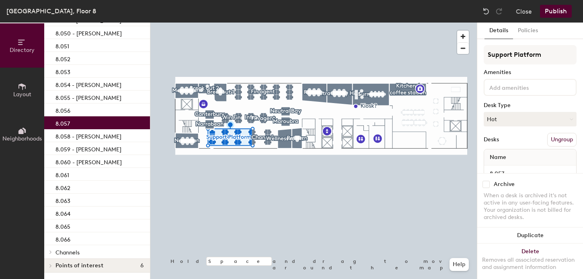
click at [96, 119] on div "8.057" at bounding box center [97, 122] width 106 height 13
click at [91, 139] on p "8.058 - [PERSON_NAME]" at bounding box center [89, 135] width 66 height 9
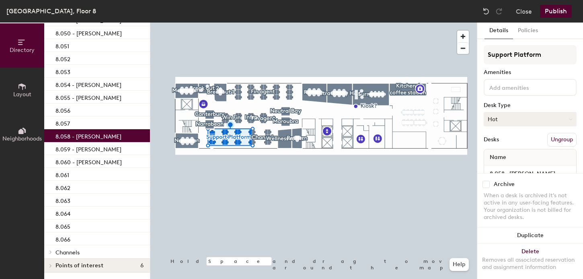
click at [520, 121] on button "Hot" at bounding box center [530, 119] width 93 height 14
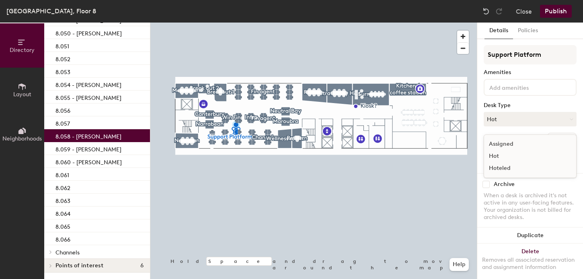
click at [497, 146] on div "Assigned" at bounding box center [524, 144] width 80 height 12
click at [115, 148] on div "8.059 - [PERSON_NAME]" at bounding box center [97, 148] width 106 height 13
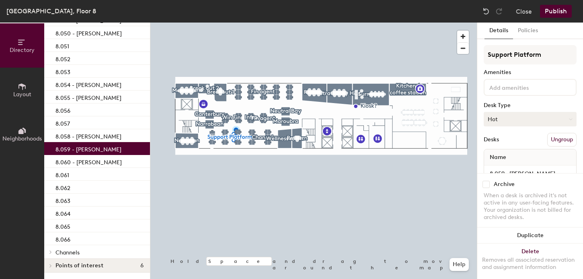
click at [511, 115] on button "Hot" at bounding box center [530, 119] width 93 height 14
click at [493, 146] on div "Assigned" at bounding box center [524, 144] width 80 height 12
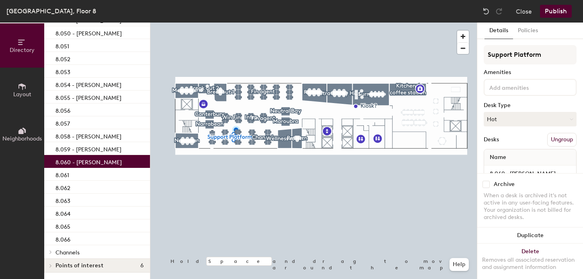
click at [109, 166] on div "8.060 - [PERSON_NAME]" at bounding box center [97, 161] width 106 height 13
click at [497, 114] on button "Hot" at bounding box center [530, 119] width 93 height 14
click at [501, 144] on div "Assigned" at bounding box center [524, 144] width 80 height 12
click at [79, 83] on p "8.054 - [PERSON_NAME]" at bounding box center [89, 83] width 66 height 9
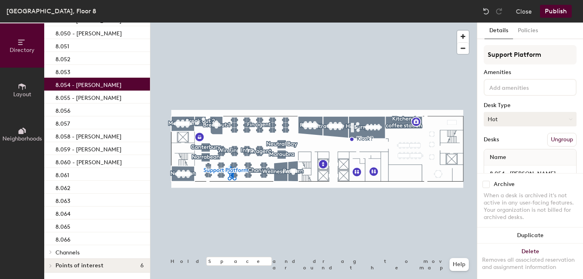
click at [507, 120] on button "Hot" at bounding box center [530, 119] width 93 height 14
click at [493, 147] on div "Assigned" at bounding box center [524, 144] width 80 height 12
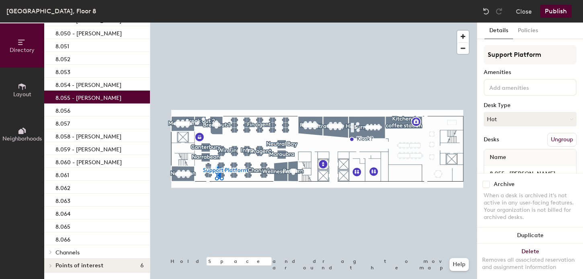
click at [107, 99] on p "8.055 - [PERSON_NAME]" at bounding box center [89, 96] width 66 height 9
click at [499, 123] on button "Hot" at bounding box center [530, 119] width 93 height 14
click at [497, 147] on div "Assigned" at bounding box center [524, 144] width 80 height 12
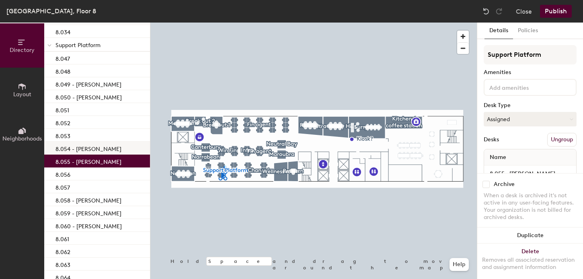
scroll to position [668, 0]
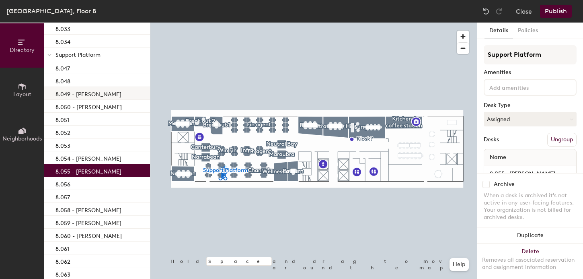
click at [97, 95] on p "8.049 - [PERSON_NAME]" at bounding box center [89, 93] width 66 height 9
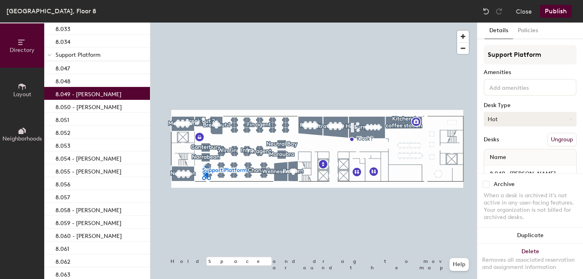
click at [495, 114] on button "Hot" at bounding box center [530, 119] width 93 height 14
click at [497, 142] on div "Assigned" at bounding box center [524, 144] width 80 height 12
click at [105, 109] on p "8.050 - [PERSON_NAME]" at bounding box center [89, 105] width 66 height 9
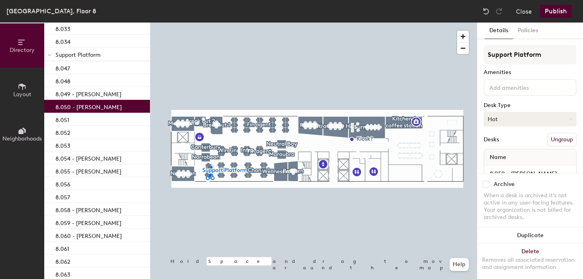
click at [498, 120] on button "Hot" at bounding box center [530, 119] width 93 height 14
click at [495, 143] on div "Assigned" at bounding box center [524, 144] width 80 height 12
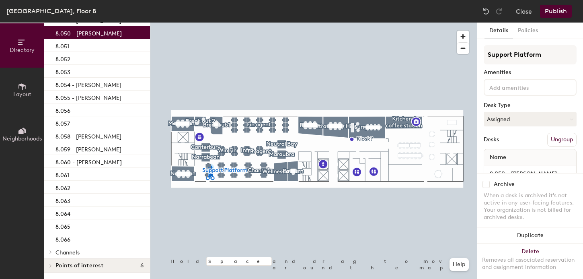
click at [73, 251] on span "Channels" at bounding box center [68, 252] width 24 height 7
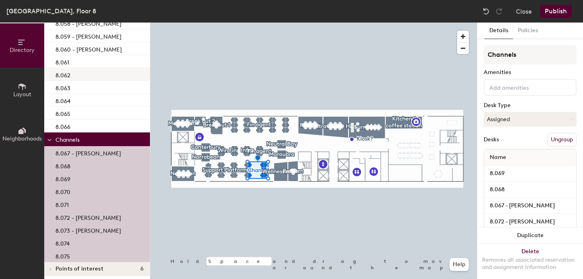
scroll to position [858, 0]
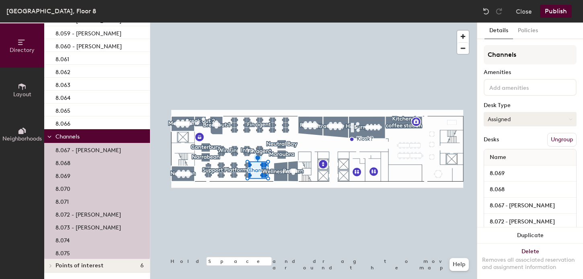
click at [545, 122] on button "Assigned" at bounding box center [530, 119] width 93 height 14
click at [495, 157] on div "Hot" at bounding box center [524, 156] width 80 height 12
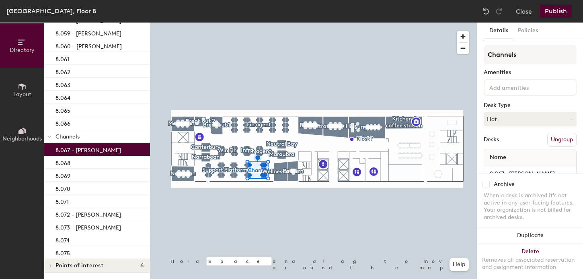
click at [109, 153] on div "8.067 - [PERSON_NAME]" at bounding box center [97, 149] width 106 height 13
click at [516, 119] on button "Hot" at bounding box center [530, 119] width 93 height 14
click at [503, 143] on div "Assigned" at bounding box center [524, 144] width 80 height 12
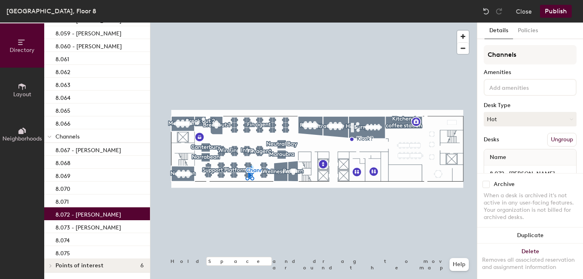
click at [81, 217] on p "8.072 - [PERSON_NAME]" at bounding box center [89, 213] width 66 height 9
click at [498, 117] on button "Hot" at bounding box center [530, 119] width 93 height 14
click at [501, 144] on div "Assigned" at bounding box center [524, 144] width 80 height 12
click at [101, 227] on p "8.073 - [PERSON_NAME]" at bounding box center [89, 226] width 66 height 9
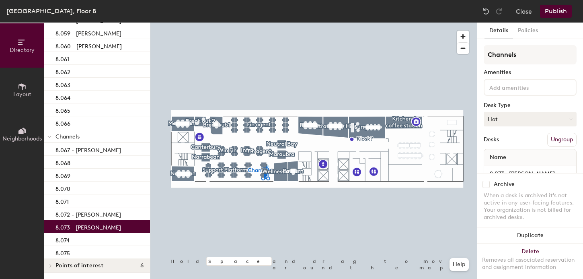
click at [497, 122] on button "Hot" at bounding box center [530, 119] width 93 height 14
click at [497, 142] on div "Assigned" at bounding box center [524, 144] width 80 height 12
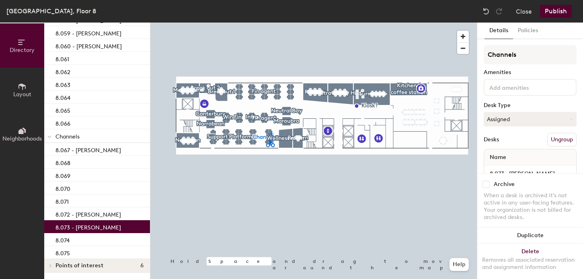
click at [76, 263] on span "Points of interest" at bounding box center [80, 265] width 48 height 6
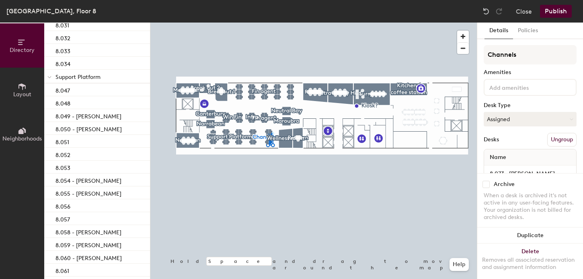
scroll to position [600, 0]
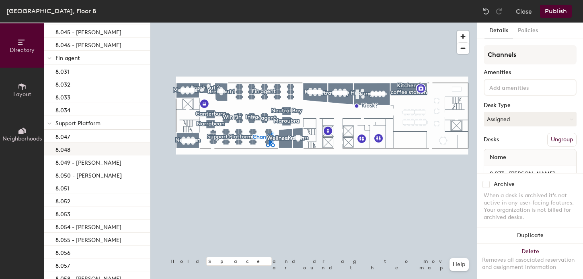
click at [72, 145] on div "8.048" at bounding box center [97, 148] width 106 height 13
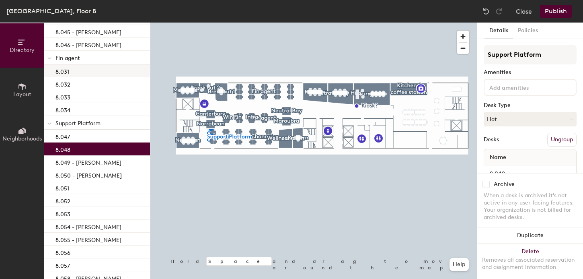
click at [67, 74] on p "8.031" at bounding box center [63, 70] width 14 height 9
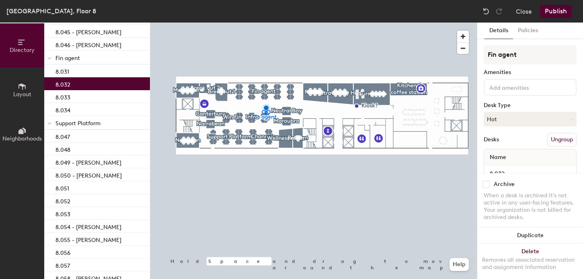
click at [68, 84] on p "8.032" at bounding box center [63, 83] width 15 height 9
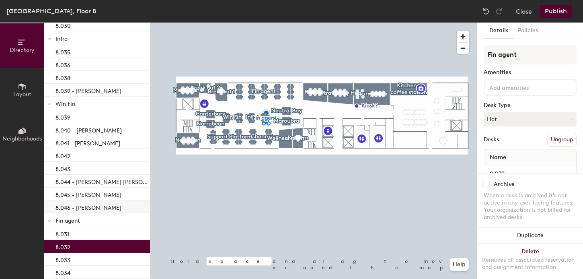
scroll to position [387, 0]
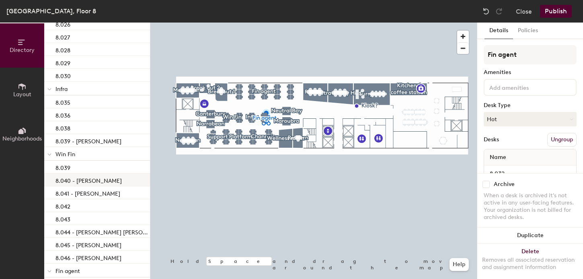
click at [84, 180] on p "8.040 - [PERSON_NAME]" at bounding box center [89, 179] width 66 height 9
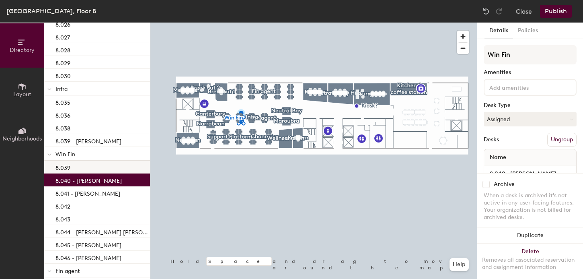
click at [84, 168] on div "8.039" at bounding box center [97, 167] width 106 height 13
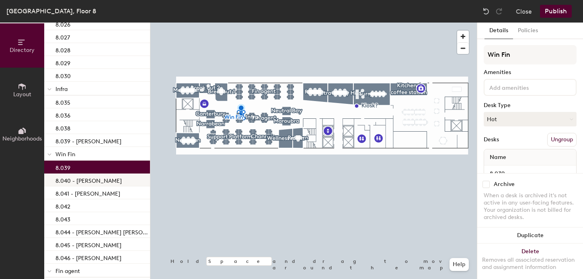
click at [84, 178] on p "8.040 - [PERSON_NAME]" at bounding box center [89, 179] width 66 height 9
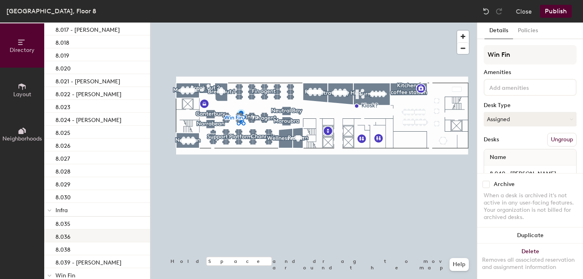
scroll to position [260, 0]
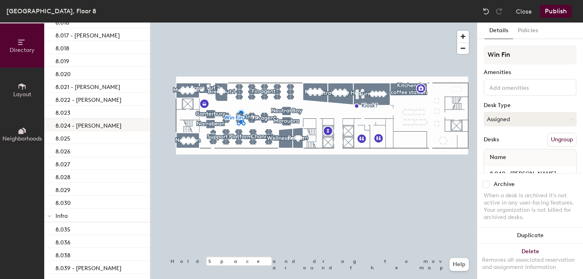
click at [89, 127] on p "8.024 - [PERSON_NAME]" at bounding box center [89, 124] width 66 height 9
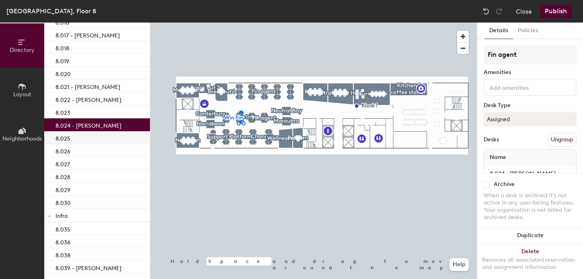
click at [88, 144] on div "8.025" at bounding box center [97, 137] width 106 height 13
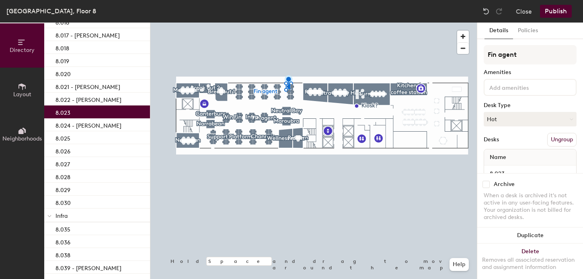
click at [84, 111] on div "8.023" at bounding box center [97, 111] width 106 height 13
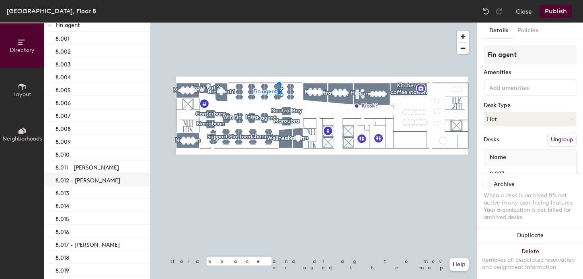
scroll to position [0, 0]
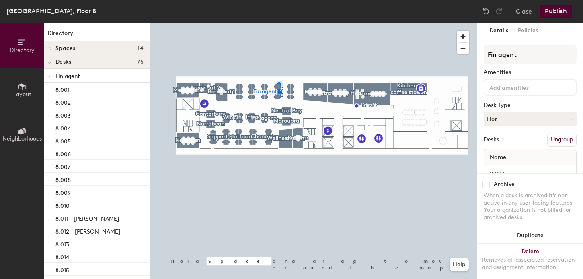
click at [563, 8] on button "Publish" at bounding box center [556, 11] width 32 height 13
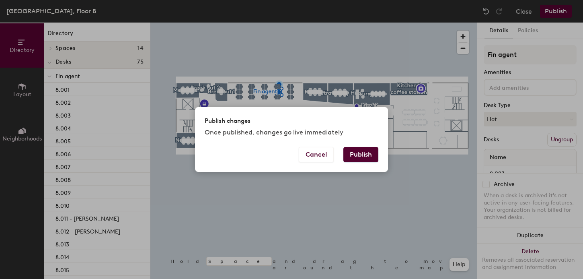
click at [364, 147] on button "Publish" at bounding box center [361, 154] width 35 height 15
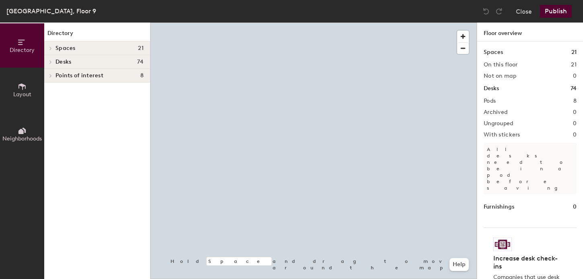
click at [64, 59] on span "Desks" at bounding box center [64, 62] width 16 height 6
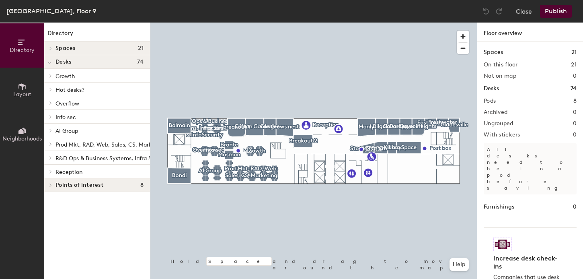
click at [64, 74] on span "Growth" at bounding box center [65, 76] width 19 height 7
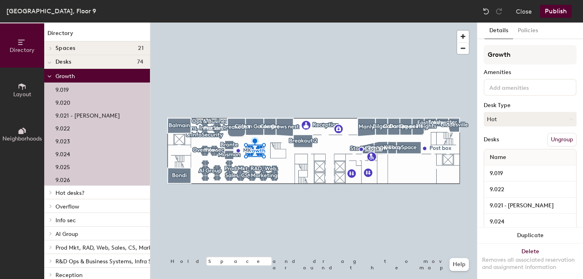
click at [86, 118] on p "9.021 - [PERSON_NAME]" at bounding box center [88, 114] width 64 height 9
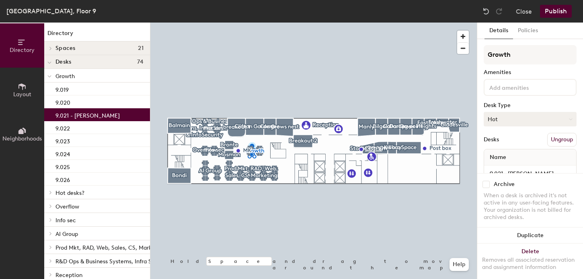
click at [518, 123] on button "Hot" at bounding box center [530, 119] width 93 height 14
click at [491, 158] on div "Hot" at bounding box center [524, 156] width 80 height 12
click at [81, 130] on div "9.022" at bounding box center [97, 127] width 106 height 13
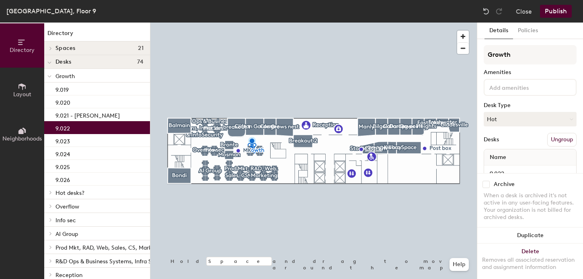
click at [77, 197] on p "Hot desks?" at bounding box center [100, 192] width 88 height 10
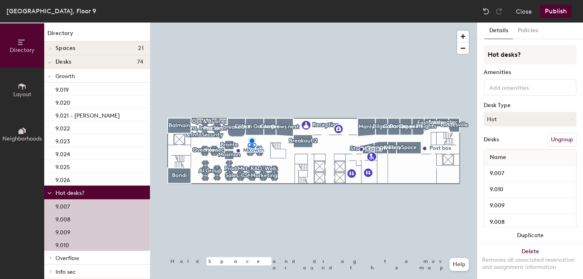
scroll to position [36, 0]
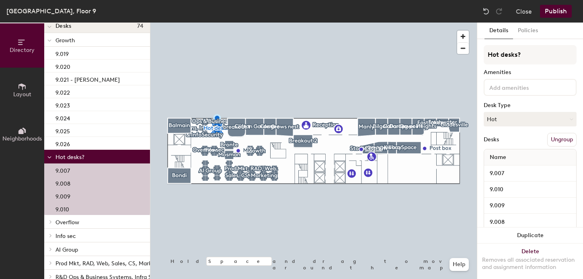
click at [68, 225] on span "Overflow" at bounding box center [68, 222] width 24 height 7
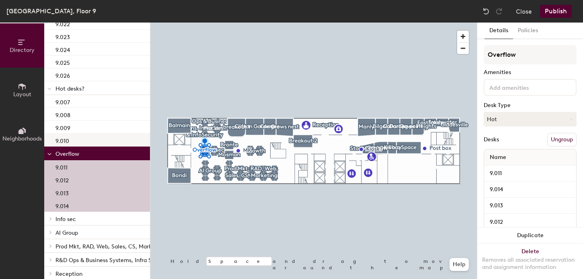
scroll to position [126, 0]
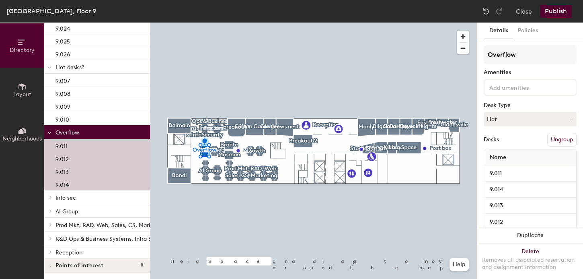
click at [69, 198] on span "Info sec" at bounding box center [66, 197] width 21 height 7
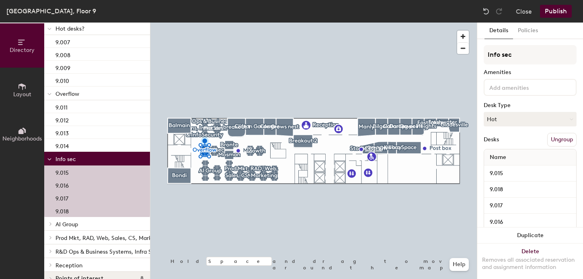
scroll to position [177, 0]
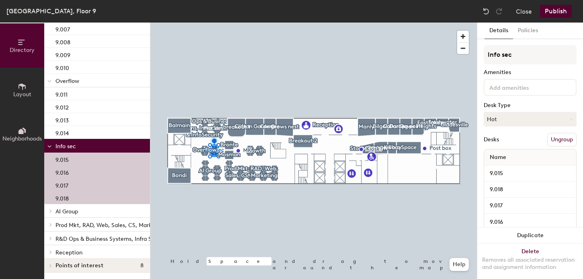
click at [68, 211] on span "AI Group" at bounding box center [67, 211] width 23 height 7
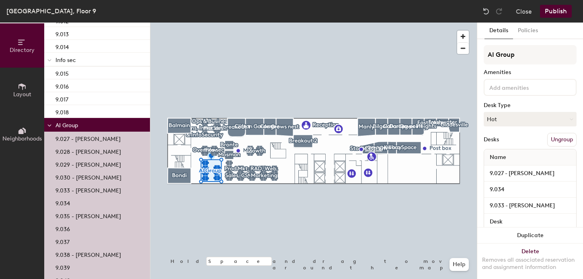
scroll to position [266, 0]
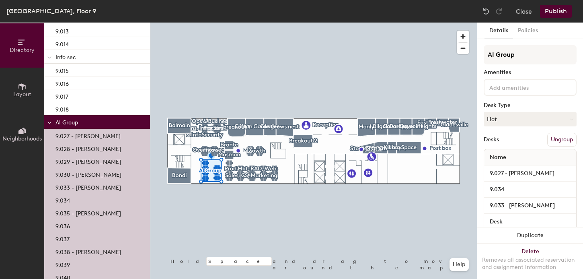
click at [91, 138] on p "9.027 - [PERSON_NAME]" at bounding box center [88, 134] width 65 height 9
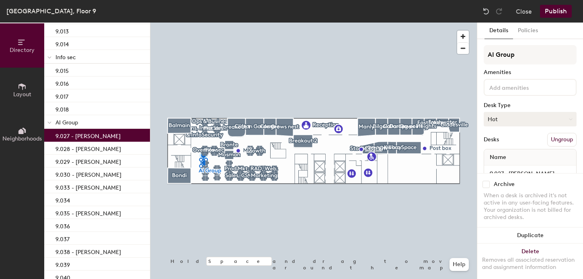
click at [517, 115] on button "Hot" at bounding box center [530, 119] width 93 height 14
click at [497, 145] on div "Assigned" at bounding box center [524, 144] width 80 height 12
click at [124, 149] on div "9.028 - [PERSON_NAME]" at bounding box center [97, 148] width 106 height 13
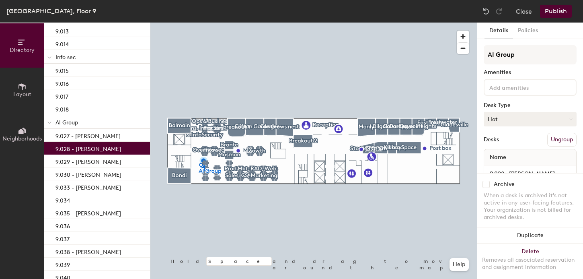
click at [517, 120] on button "Hot" at bounding box center [530, 119] width 93 height 14
click at [495, 143] on div "Assigned" at bounding box center [524, 144] width 80 height 12
click at [114, 161] on div "9.029 - [PERSON_NAME]" at bounding box center [97, 161] width 106 height 13
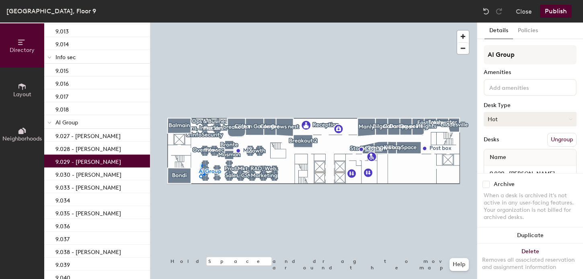
click at [508, 119] on button "Hot" at bounding box center [530, 119] width 93 height 14
click at [498, 145] on div "Assigned" at bounding box center [524, 144] width 80 height 12
click at [101, 170] on p "9.030 - [PERSON_NAME]" at bounding box center [89, 173] width 66 height 9
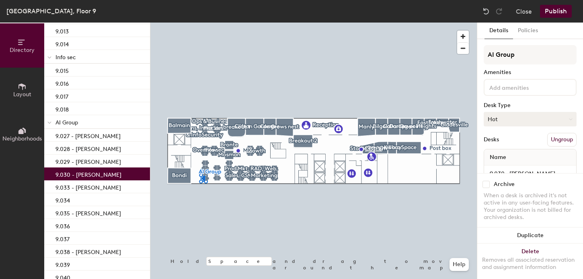
click at [484, 117] on button "Hot" at bounding box center [530, 119] width 93 height 14
click at [509, 145] on div "Assigned" at bounding box center [524, 144] width 80 height 12
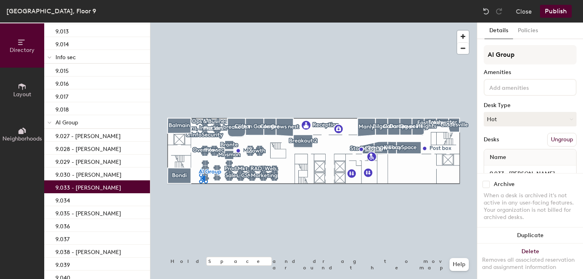
click at [98, 190] on p "9.033 - [PERSON_NAME]" at bounding box center [89, 186] width 66 height 9
click at [498, 115] on button "Hot" at bounding box center [530, 119] width 93 height 14
click at [502, 141] on div "Assigned" at bounding box center [524, 144] width 80 height 12
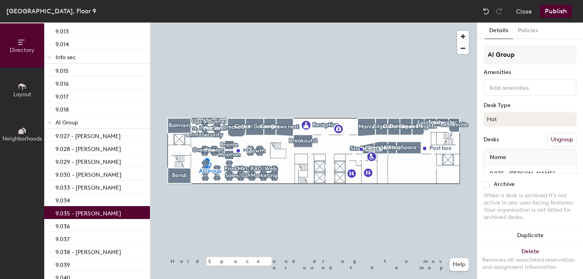
click at [78, 215] on p "9.035 - [PERSON_NAME]" at bounding box center [89, 212] width 66 height 9
click at [488, 123] on button "Hot" at bounding box center [530, 119] width 93 height 14
click at [490, 147] on div "Assigned" at bounding box center [524, 144] width 80 height 12
click at [76, 255] on p "9.038 - [PERSON_NAME]" at bounding box center [89, 250] width 66 height 9
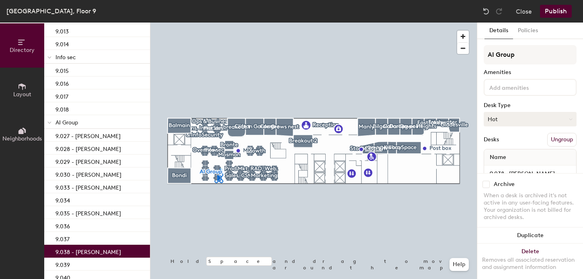
click at [518, 122] on button "Hot" at bounding box center [530, 119] width 93 height 14
click at [500, 145] on div "Assigned" at bounding box center [524, 144] width 80 height 12
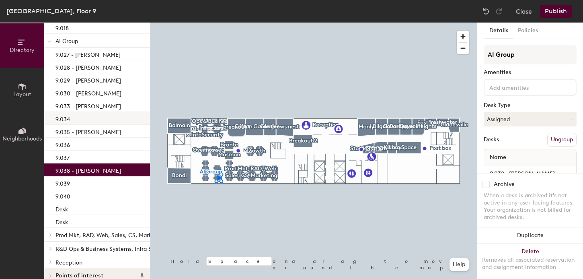
scroll to position [357, 0]
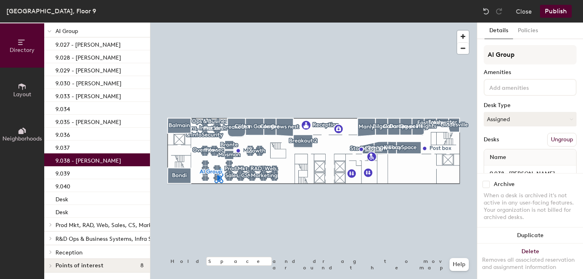
click at [87, 224] on span "Prod Mkt, RAD, Web, Sales, CS, Marketing" at bounding box center [111, 225] width 110 height 7
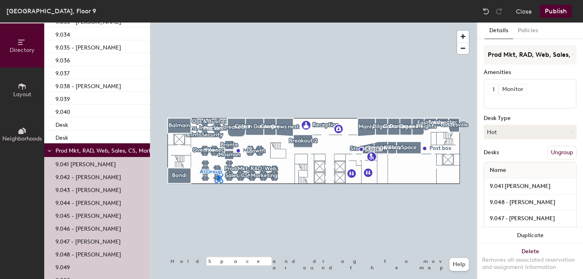
scroll to position [439, 0]
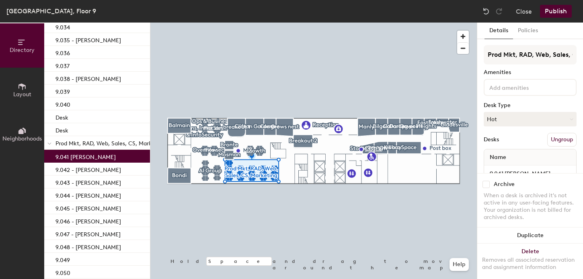
click at [72, 158] on p "9.041 [PERSON_NAME]" at bounding box center [86, 155] width 60 height 9
click at [503, 117] on button "Hot" at bounding box center [530, 119] width 93 height 14
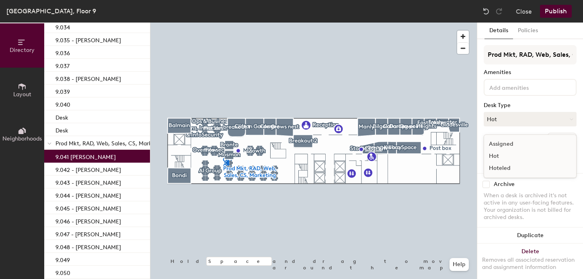
click at [495, 143] on div "Assigned" at bounding box center [524, 144] width 80 height 12
click at [109, 165] on p "9.042 - [PERSON_NAME]" at bounding box center [89, 168] width 66 height 9
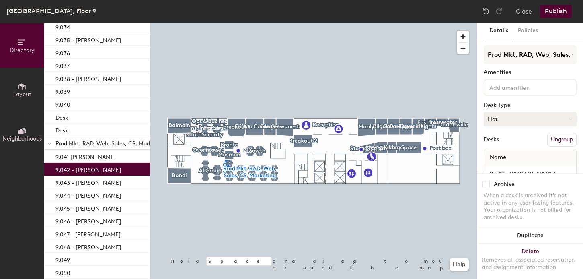
click at [528, 124] on button "Hot" at bounding box center [530, 119] width 93 height 14
click at [498, 145] on div "Assigned" at bounding box center [524, 144] width 80 height 12
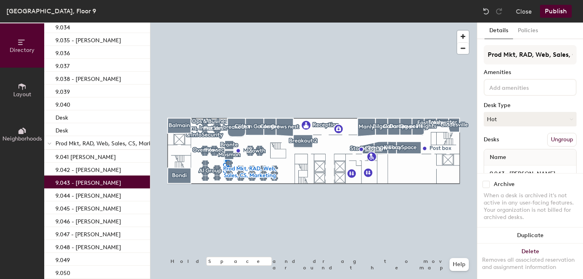
click at [109, 182] on div "9.043 - [PERSON_NAME]" at bounding box center [97, 181] width 106 height 13
click at [542, 122] on button "Hot" at bounding box center [530, 119] width 93 height 14
click at [505, 137] on div "Assigned Hot Hoteled" at bounding box center [530, 155] width 93 height 43
click at [500, 122] on button "Hot" at bounding box center [530, 119] width 93 height 14
click at [501, 141] on div "Assigned" at bounding box center [524, 144] width 80 height 12
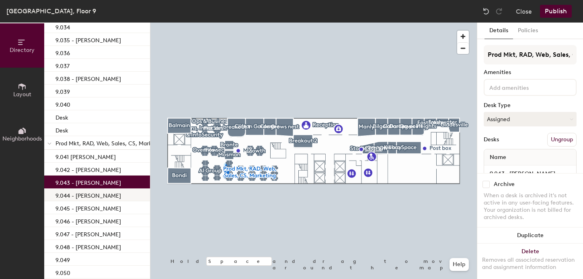
click at [112, 195] on p "9.044 - [PERSON_NAME]" at bounding box center [89, 194] width 66 height 9
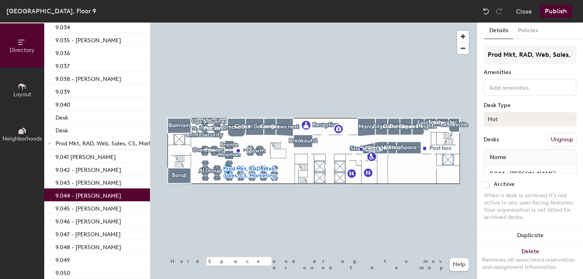
click at [517, 117] on button "Hot" at bounding box center [530, 119] width 93 height 14
click at [498, 141] on div "Assigned" at bounding box center [524, 144] width 80 height 12
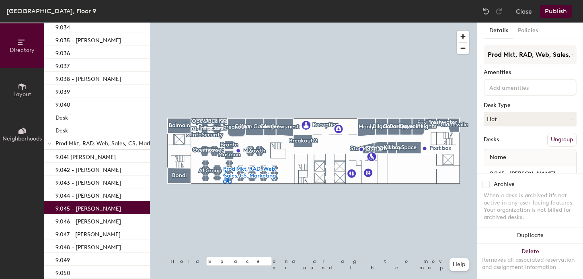
click at [81, 208] on p "9.045 - [PERSON_NAME]" at bounding box center [89, 207] width 66 height 9
click at [499, 117] on button "Hot" at bounding box center [530, 119] width 93 height 14
click at [490, 146] on div "Assigned" at bounding box center [524, 144] width 80 height 12
click at [97, 220] on p "9.046 - [PERSON_NAME]" at bounding box center [89, 220] width 66 height 9
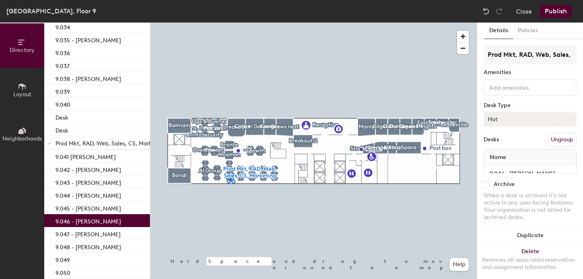
click at [512, 123] on button "Hot" at bounding box center [530, 119] width 93 height 14
click at [499, 146] on div "Assigned" at bounding box center [524, 144] width 80 height 12
click at [111, 226] on div "9.046 - [PERSON_NAME]" at bounding box center [97, 220] width 106 height 13
click at [111, 230] on p "9.047 - [PERSON_NAME]" at bounding box center [88, 233] width 65 height 9
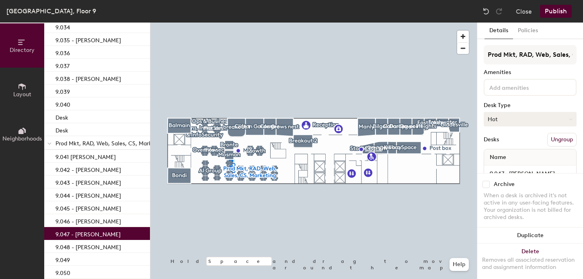
click at [501, 112] on button "Hot" at bounding box center [530, 119] width 93 height 14
click at [493, 148] on div "Assigned" at bounding box center [524, 144] width 80 height 12
click at [79, 247] on p "9.048 - [PERSON_NAME]" at bounding box center [89, 245] width 66 height 9
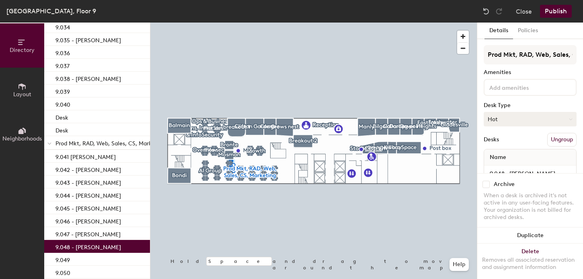
click at [507, 122] on button "Hot" at bounding box center [530, 119] width 93 height 14
click at [499, 145] on div "Assigned" at bounding box center [524, 144] width 80 height 12
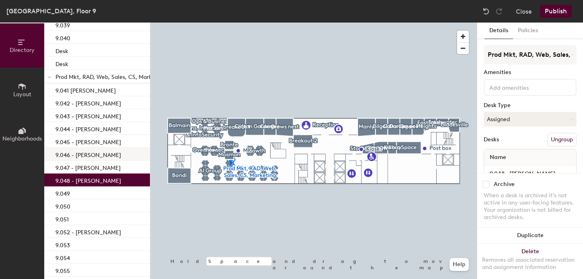
scroll to position [513, 0]
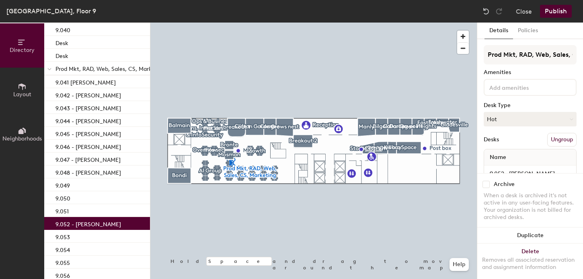
click at [92, 226] on p "9.052 - [PERSON_NAME]" at bounding box center [89, 222] width 66 height 9
click at [495, 122] on button "Hot" at bounding box center [530, 119] width 93 height 14
click at [498, 142] on div "Assigned" at bounding box center [524, 144] width 80 height 12
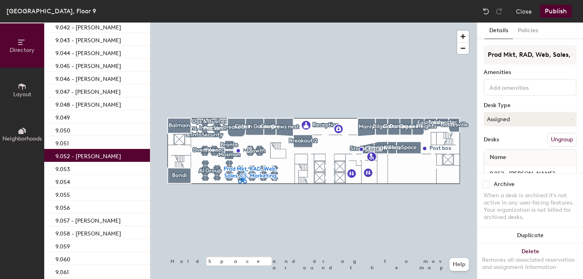
scroll to position [628, 0]
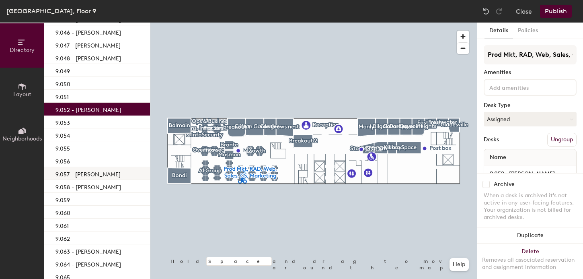
click at [92, 173] on p "9.057 - [PERSON_NAME]" at bounding box center [88, 173] width 65 height 9
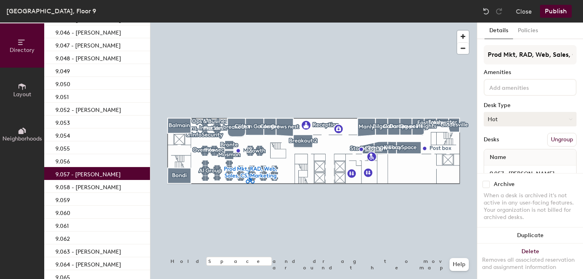
click at [494, 117] on button "Hot" at bounding box center [530, 119] width 93 height 14
click at [498, 141] on div "Assigned" at bounding box center [524, 144] width 80 height 12
click at [97, 186] on p "9.058 - [PERSON_NAME]" at bounding box center [89, 185] width 66 height 9
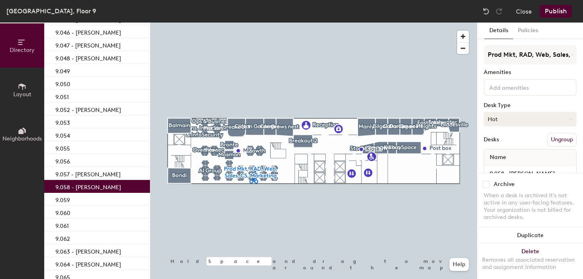
click at [489, 117] on button "Hot" at bounding box center [530, 119] width 93 height 14
click at [498, 145] on div "Assigned" at bounding box center [524, 144] width 80 height 12
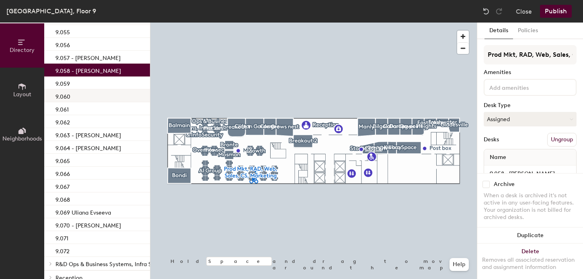
scroll to position [744, 0]
click at [95, 138] on p "9.063 - [PERSON_NAME]" at bounding box center [89, 134] width 66 height 9
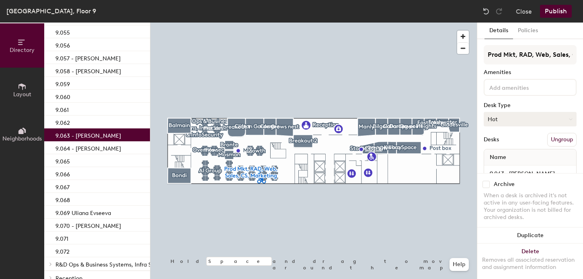
click at [518, 115] on button "Hot" at bounding box center [530, 119] width 93 height 14
click at [500, 143] on div "Assigned" at bounding box center [524, 144] width 80 height 12
click at [111, 147] on p "9.064 - [PERSON_NAME]" at bounding box center [89, 147] width 66 height 9
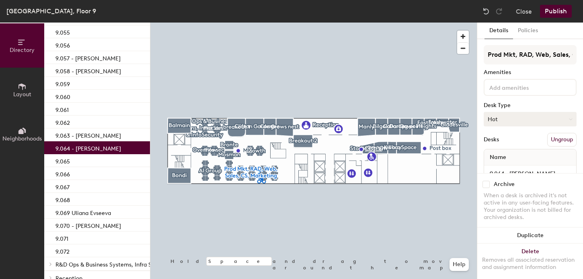
click at [517, 121] on button "Hot" at bounding box center [530, 119] width 93 height 14
click at [499, 141] on div "Assigned" at bounding box center [524, 144] width 80 height 12
click at [78, 218] on div "9.069 Uliana Evseeva" at bounding box center [97, 212] width 106 height 13
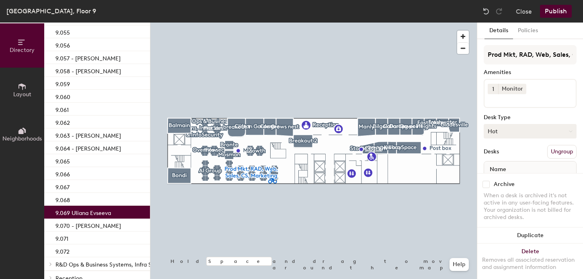
click at [495, 134] on button "Hot" at bounding box center [530, 131] width 93 height 14
click at [499, 156] on div "Assigned" at bounding box center [524, 156] width 80 height 12
click at [82, 227] on p "9.070 - [PERSON_NAME]" at bounding box center [89, 224] width 66 height 9
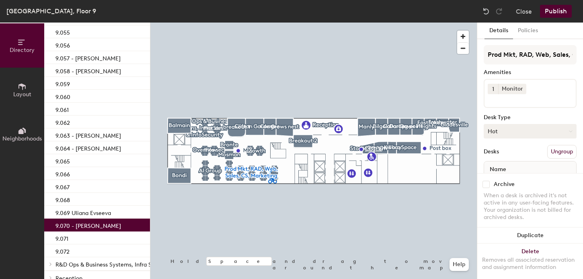
click at [509, 132] on button "Hot" at bounding box center [530, 131] width 93 height 14
click at [495, 157] on div "Assigned" at bounding box center [524, 156] width 80 height 12
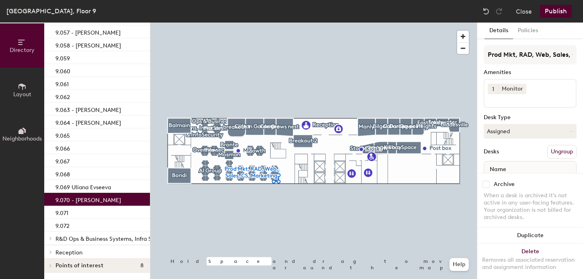
click at [78, 233] on p "R&D Ops & Business Systems, Infra Services & InfoSecurity" at bounding box center [133, 238] width 154 height 10
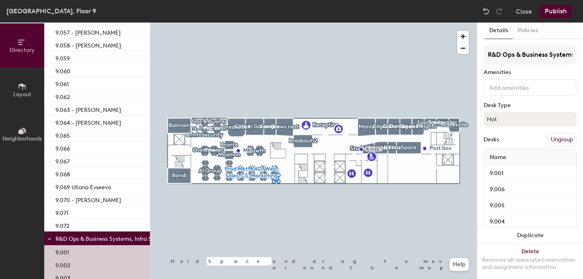
scroll to position [847, 0]
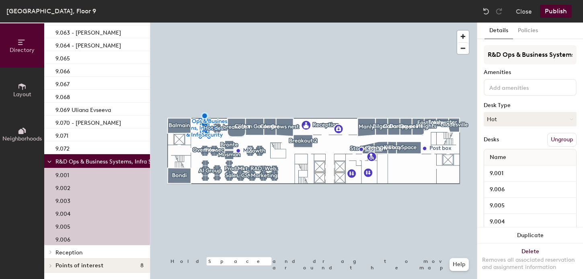
click at [69, 253] on span "Reception" at bounding box center [69, 252] width 27 height 7
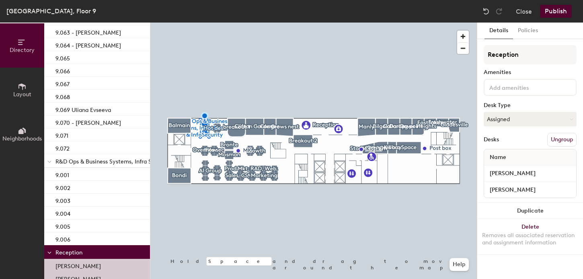
scroll to position [872, 0]
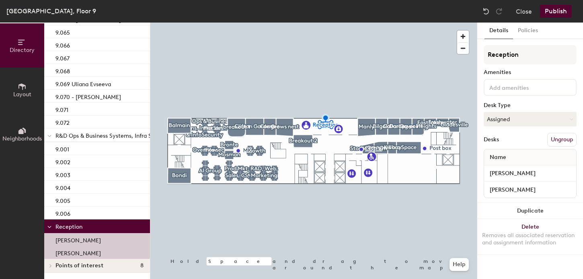
click at [572, 8] on div "Publish" at bounding box center [558, 11] width 37 height 13
click at [560, 11] on button "Publish" at bounding box center [556, 11] width 32 height 13
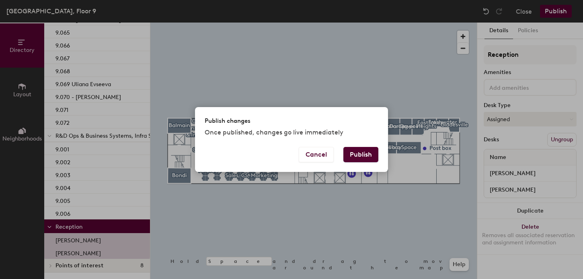
click at [362, 160] on button "Publish" at bounding box center [361, 154] width 35 height 15
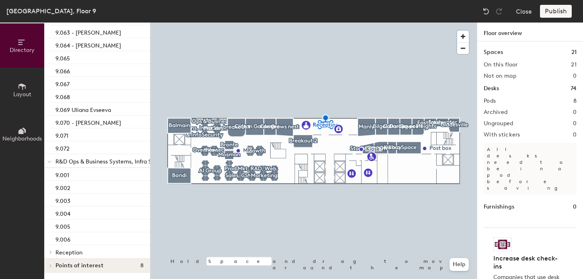
scroll to position [847, 0]
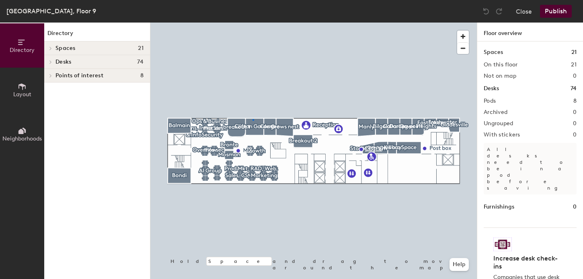
click at [253, 23] on div at bounding box center [313, 23] width 327 height 0
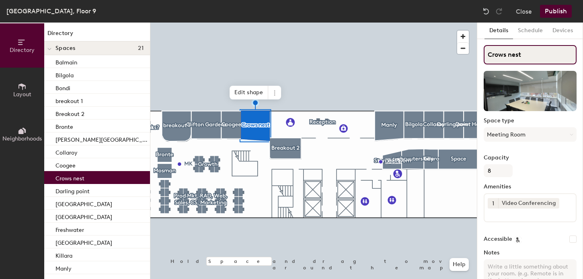
click at [511, 55] on input "Crows nest" at bounding box center [530, 54] width 93 height 19
type input "Crows Nest"
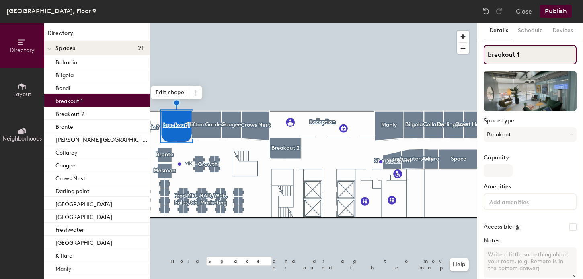
click at [490, 56] on input "breakout 1" at bounding box center [530, 54] width 93 height 19
type input "Breakout 1"
click at [412, 23] on div at bounding box center [313, 23] width 327 height 0
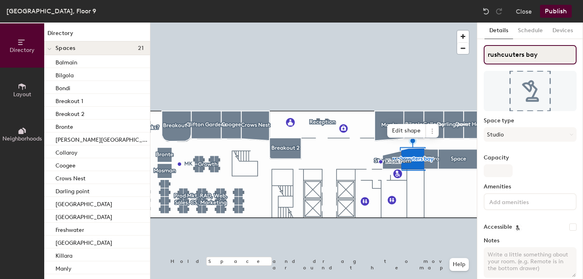
click at [489, 55] on input "rushcuuters bay" at bounding box center [530, 54] width 93 height 19
click at [490, 56] on input "rushcuuters bay" at bounding box center [530, 54] width 93 height 19
click at [513, 56] on input "Rushcuuters bay" at bounding box center [530, 54] width 93 height 19
click at [530, 56] on input "Rushcutters bay" at bounding box center [530, 54] width 93 height 19
click at [501, 55] on input "Rushcutters Bay" at bounding box center [530, 54] width 93 height 19
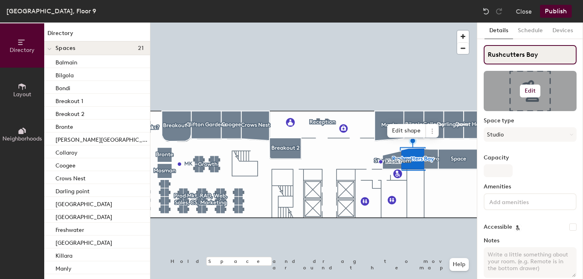
type input "Rushcutters Bay"
click at [530, 89] on h6 "Edit" at bounding box center [530, 91] width 11 height 6
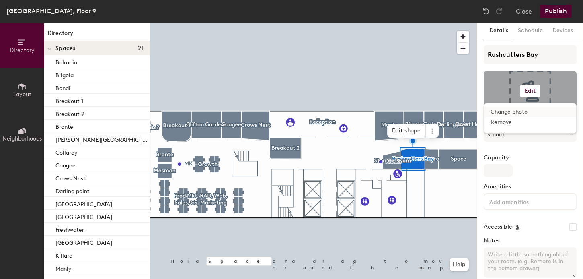
click at [505, 110] on input "file" at bounding box center [537, 114] width 92 height 12
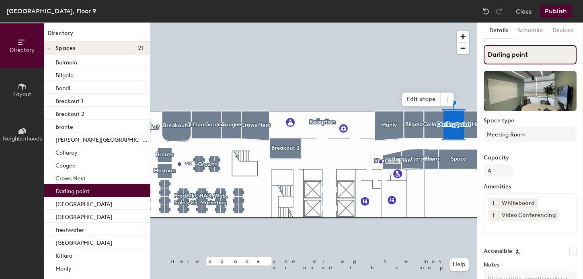
click at [515, 56] on input "Darling point" at bounding box center [530, 54] width 93 height 19
type input "[GEOGRAPHIC_DATA]"
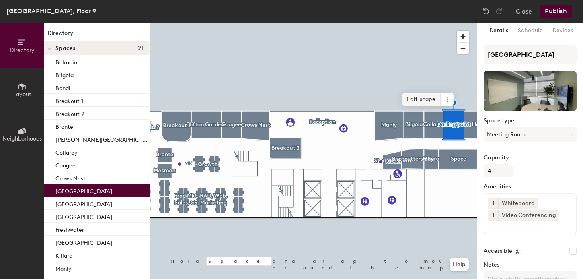
click at [437, 23] on div at bounding box center [313, 23] width 327 height 0
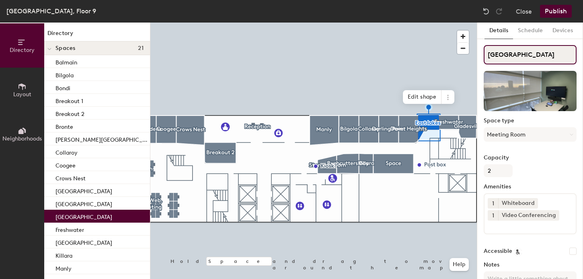
click at [503, 56] on input "[GEOGRAPHIC_DATA]" at bounding box center [530, 54] width 93 height 19
type input "[GEOGRAPHIC_DATA]"
click at [446, 23] on div at bounding box center [313, 23] width 327 height 0
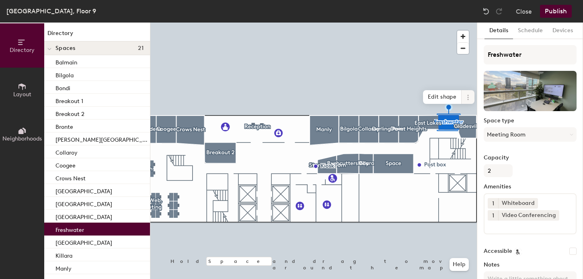
click at [466, 23] on div at bounding box center [313, 23] width 327 height 0
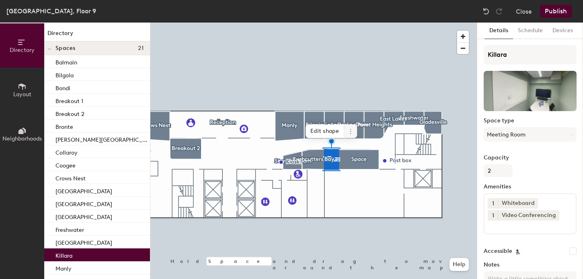
click at [309, 23] on div at bounding box center [313, 23] width 327 height 0
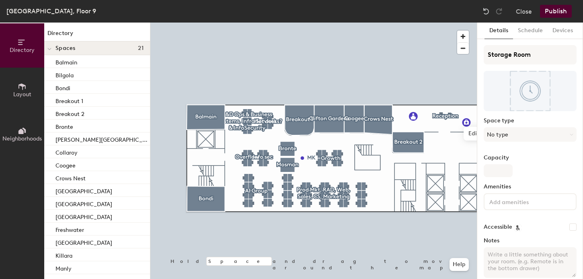
click at [563, 13] on button "Publish" at bounding box center [556, 11] width 32 height 13
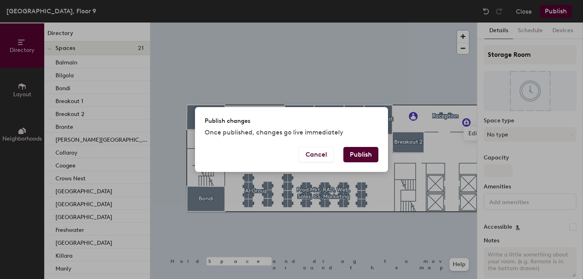
click at [369, 156] on button "Publish" at bounding box center [361, 154] width 35 height 15
